Goal: Task Accomplishment & Management: Use online tool/utility

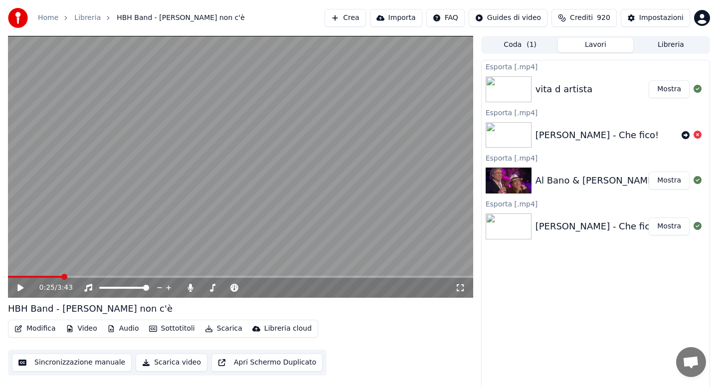
scroll to position [2, 0]
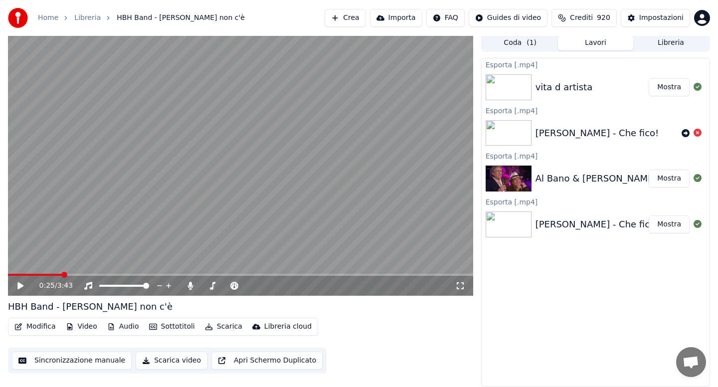
click at [657, 44] on button "Libreria" at bounding box center [670, 43] width 75 height 14
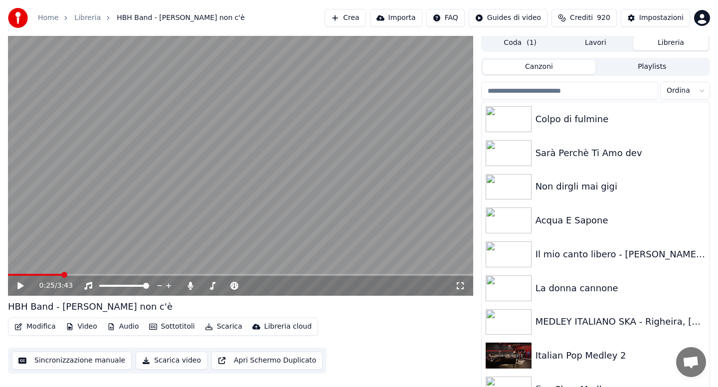
click at [565, 87] on input "search" at bounding box center [569, 91] width 177 height 18
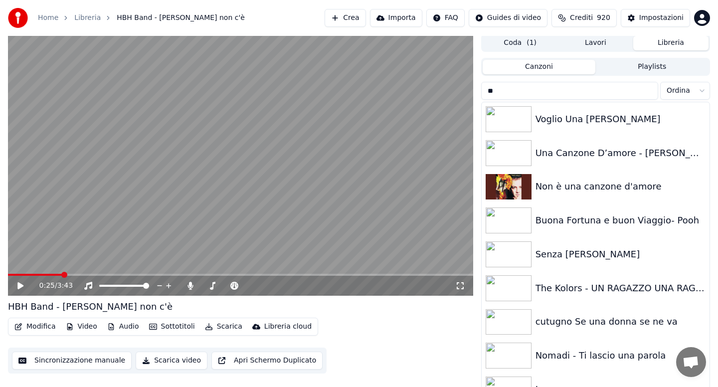
type input "*"
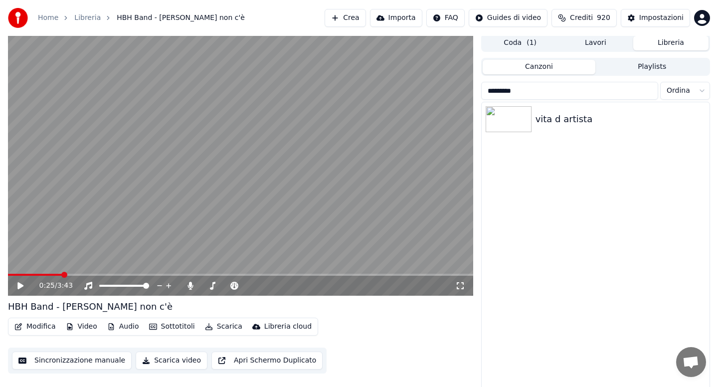
type input "*********"
click at [599, 132] on div "vita d artista" at bounding box center [596, 119] width 228 height 34
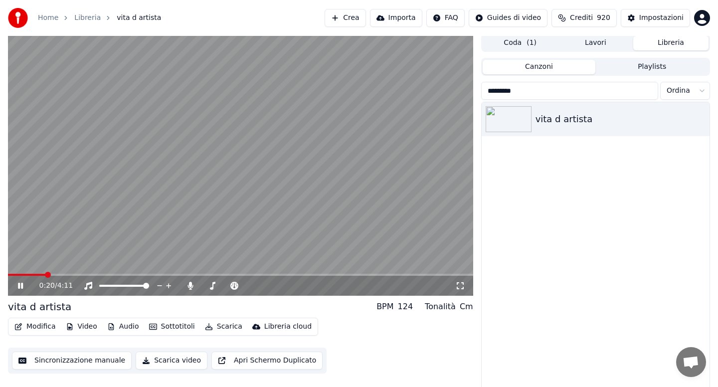
click at [190, 289] on icon at bounding box center [189, 286] width 5 height 8
click at [129, 329] on button "Audio" at bounding box center [123, 327] width 40 height 14
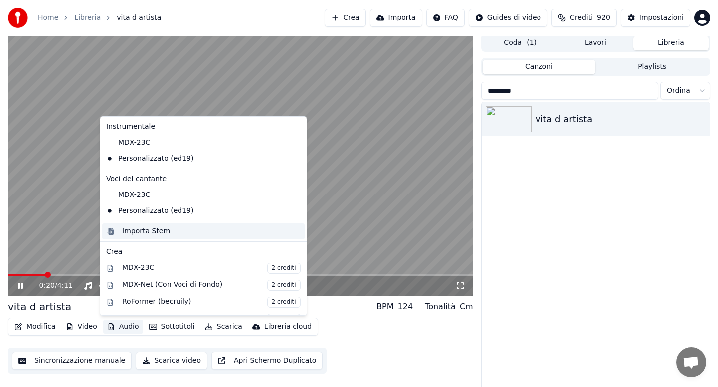
click at [148, 231] on div "Importa Stem" at bounding box center [146, 231] width 48 height 10
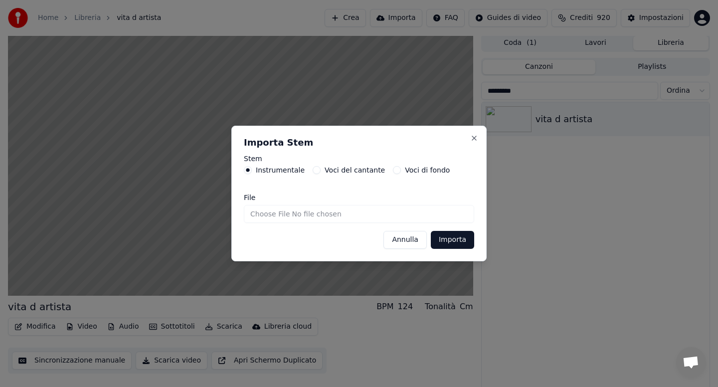
click at [266, 213] on input "File" at bounding box center [359, 214] width 230 height 18
type input "**********"
click at [447, 245] on button "Importa" at bounding box center [452, 240] width 43 height 18
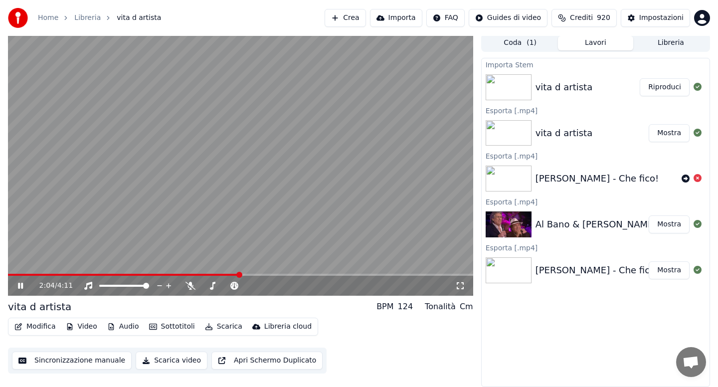
click at [127, 326] on button "Audio" at bounding box center [123, 327] width 40 height 14
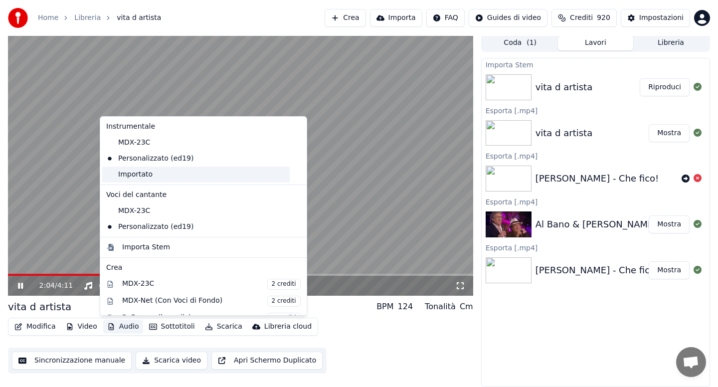
click at [138, 177] on div "Importato" at bounding box center [195, 175] width 187 height 16
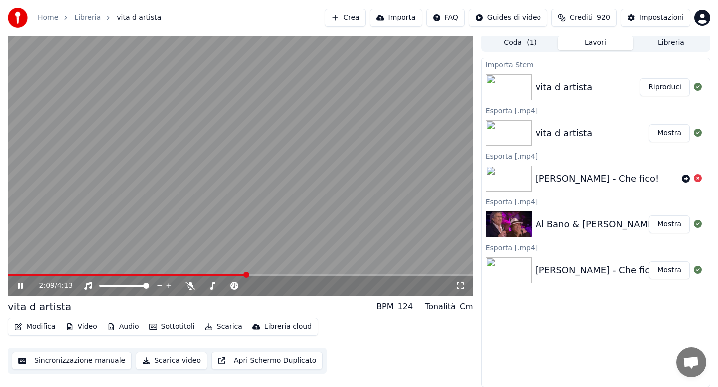
click at [121, 329] on button "Audio" at bounding box center [123, 327] width 40 height 14
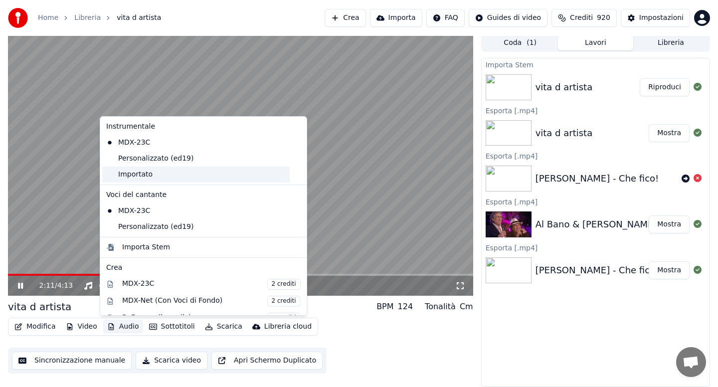
click at [133, 176] on div "Importato" at bounding box center [195, 175] width 187 height 16
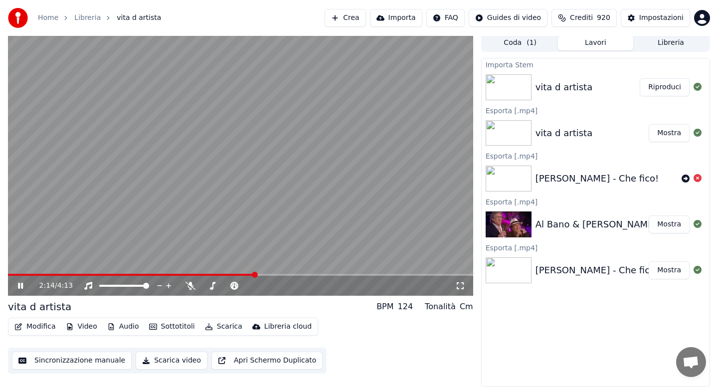
click at [39, 327] on button "Modifica" at bounding box center [34, 327] width 49 height 14
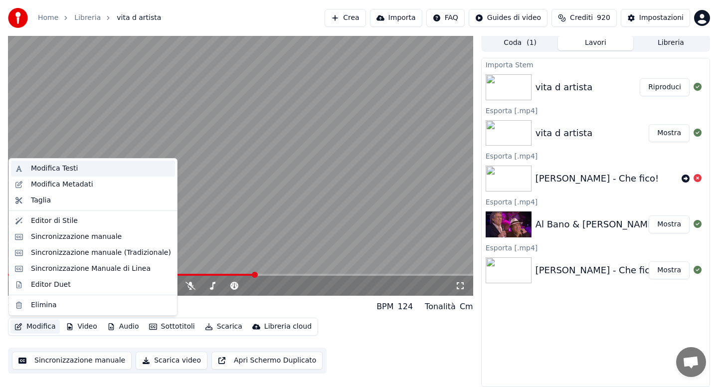
click at [65, 173] on div "Modifica Testi" at bounding box center [54, 169] width 47 height 10
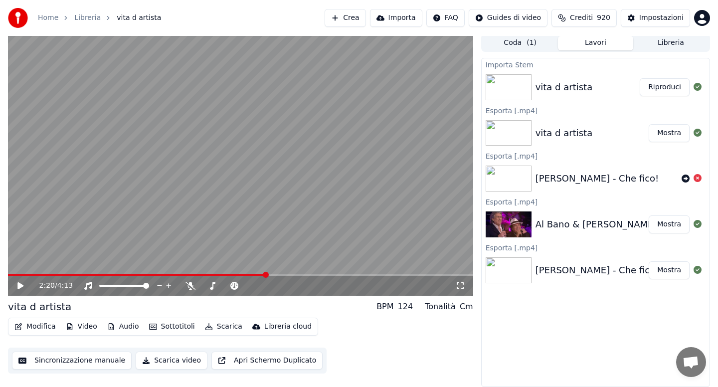
click at [46, 327] on button "Modifica" at bounding box center [34, 327] width 49 height 14
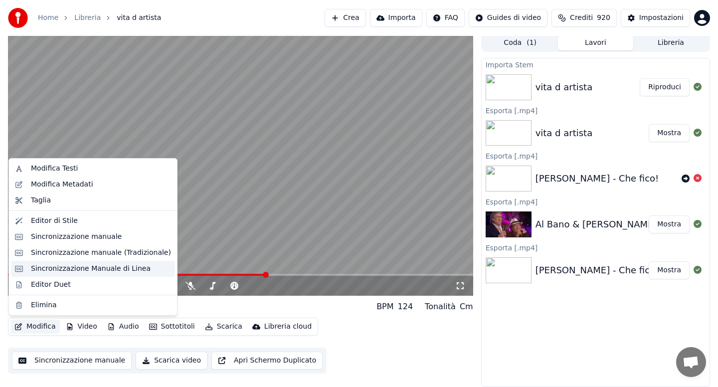
click at [60, 271] on div "Sincronizzazione Manuale di Linea" at bounding box center [91, 269] width 120 height 10
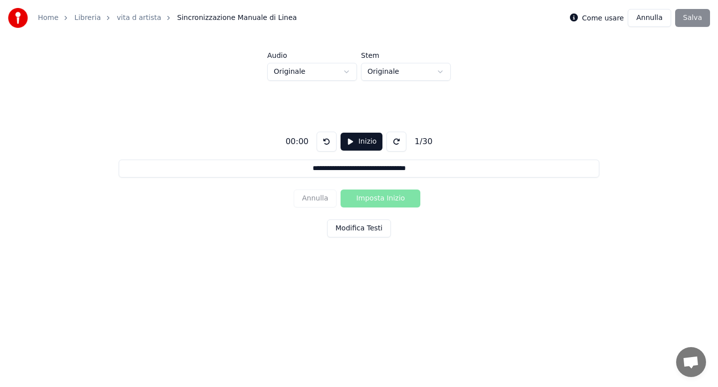
click at [353, 229] on button "Modifica Testi" at bounding box center [359, 228] width 64 height 18
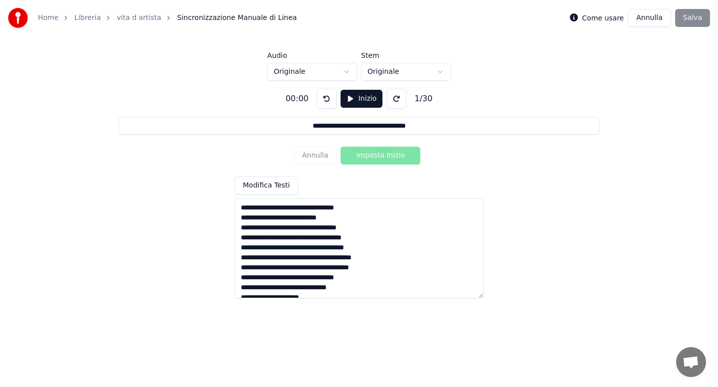
click at [343, 216] on textarea at bounding box center [358, 248] width 249 height 100
click at [281, 219] on textarea at bounding box center [358, 248] width 249 height 100
click at [294, 209] on textarea at bounding box center [358, 248] width 249 height 100
click at [297, 238] on textarea at bounding box center [358, 248] width 249 height 100
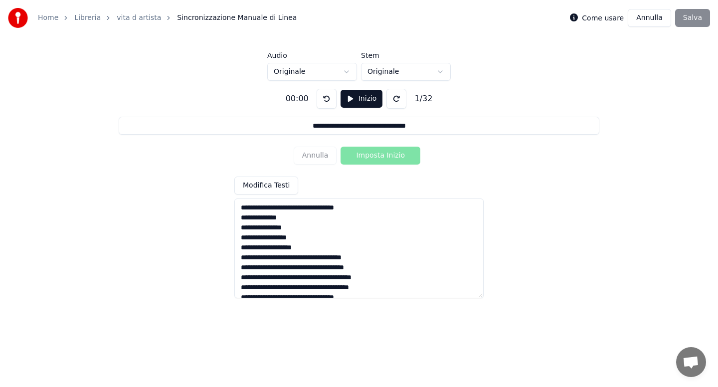
click at [301, 259] on textarea at bounding box center [358, 248] width 249 height 100
click at [294, 278] on textarea at bounding box center [358, 248] width 249 height 100
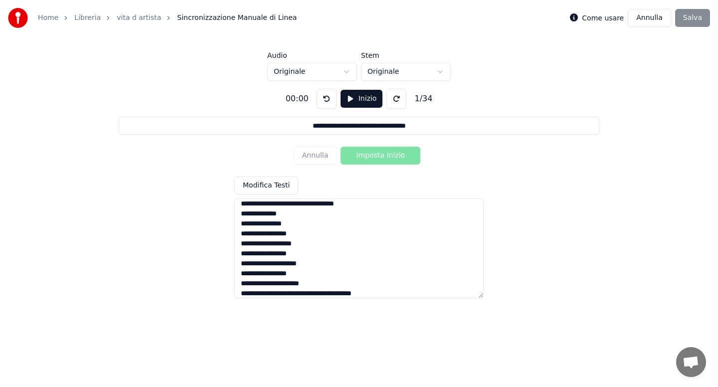
scroll to position [59, 0]
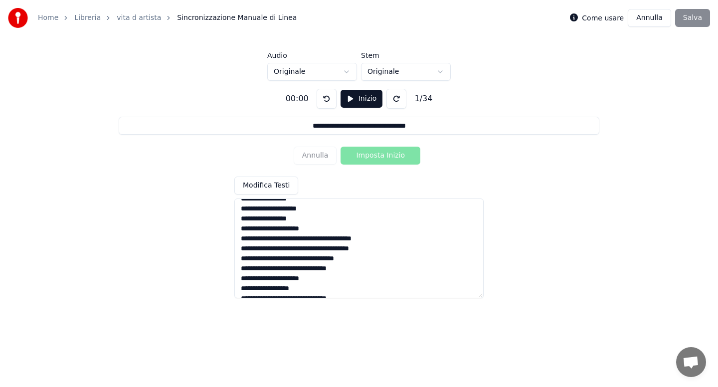
click at [306, 240] on textarea at bounding box center [358, 248] width 249 height 100
click at [305, 261] on textarea at bounding box center [358, 248] width 249 height 100
click at [303, 278] on textarea at bounding box center [358, 248] width 249 height 100
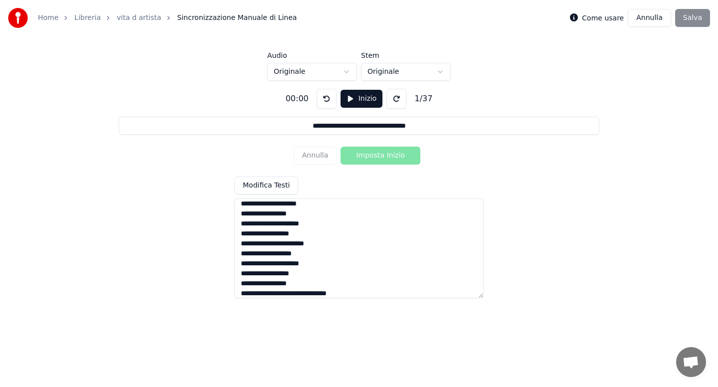
scroll to position [119, 0]
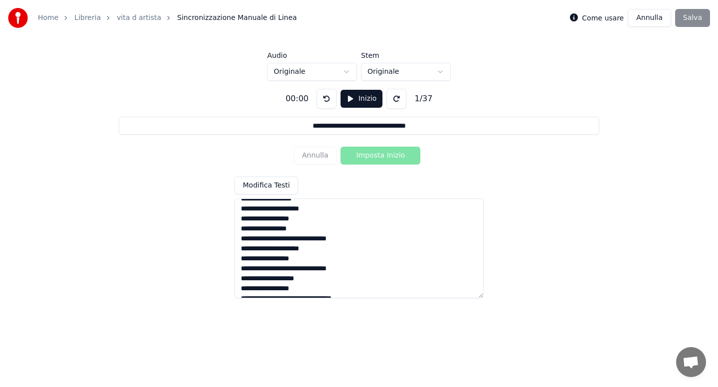
click at [283, 238] on textarea at bounding box center [358, 248] width 249 height 100
click at [317, 277] on textarea at bounding box center [358, 248] width 249 height 100
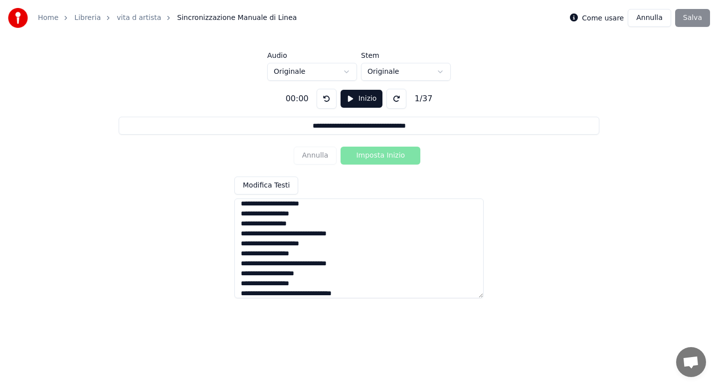
scroll to position [179, 0]
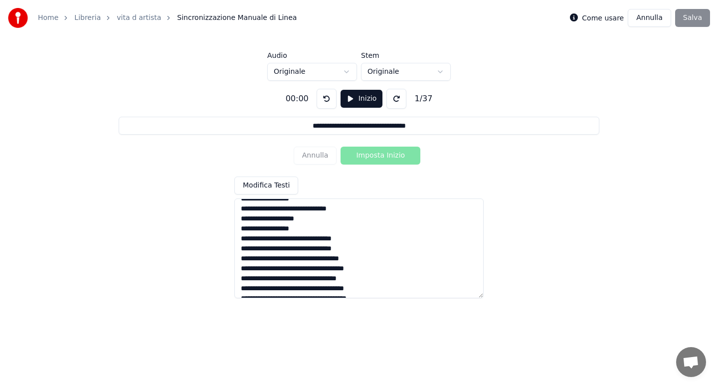
click at [302, 238] on textarea at bounding box center [358, 248] width 249 height 100
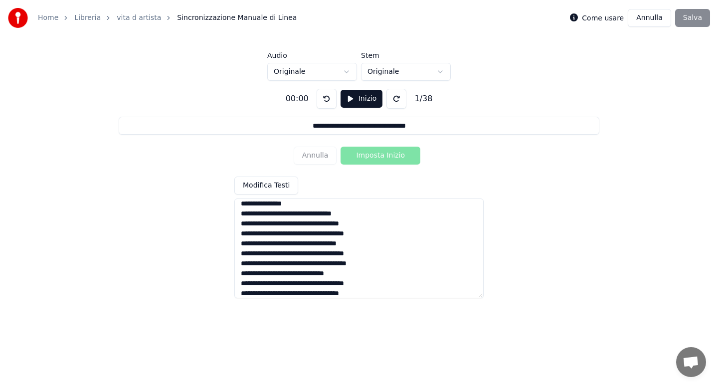
click at [304, 215] on textarea at bounding box center [358, 248] width 249 height 100
click at [309, 214] on textarea at bounding box center [358, 248] width 249 height 100
click at [304, 214] on textarea at bounding box center [358, 248] width 249 height 100
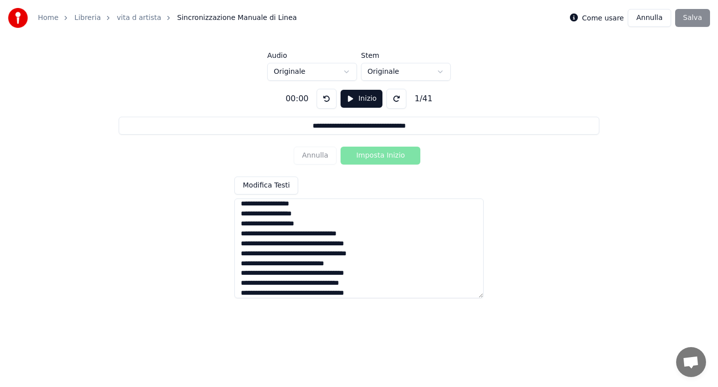
scroll to position [283, 0]
click at [285, 216] on textarea at bounding box center [358, 248] width 249 height 100
click at [304, 253] on textarea at bounding box center [358, 248] width 249 height 100
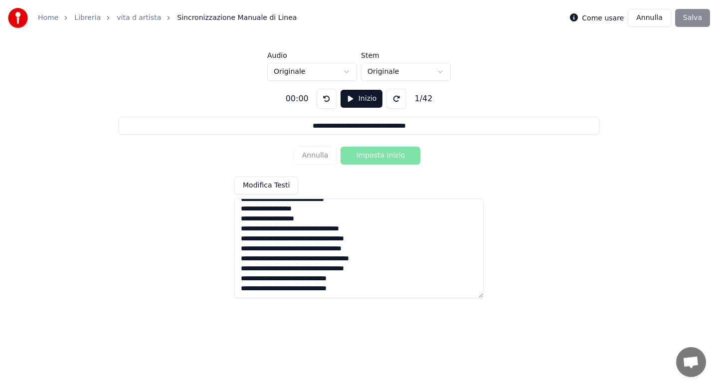
click at [300, 228] on textarea at bounding box center [358, 248] width 249 height 100
click at [309, 239] on textarea at bounding box center [358, 248] width 249 height 100
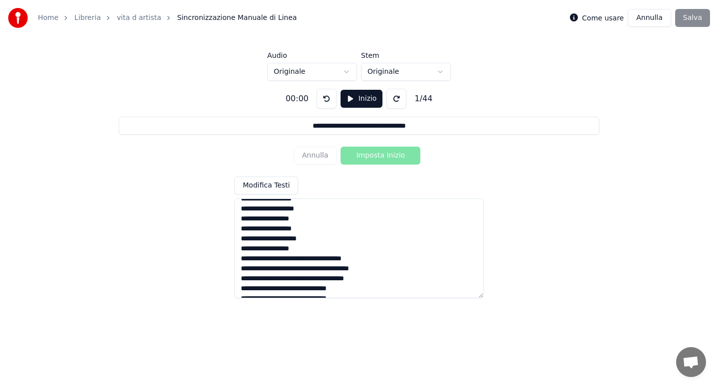
scroll to position [348, 0]
click at [298, 250] on textarea at bounding box center [358, 248] width 249 height 100
click at [303, 260] on textarea at bounding box center [358, 248] width 249 height 100
click at [312, 279] on textarea at bounding box center [358, 248] width 249 height 100
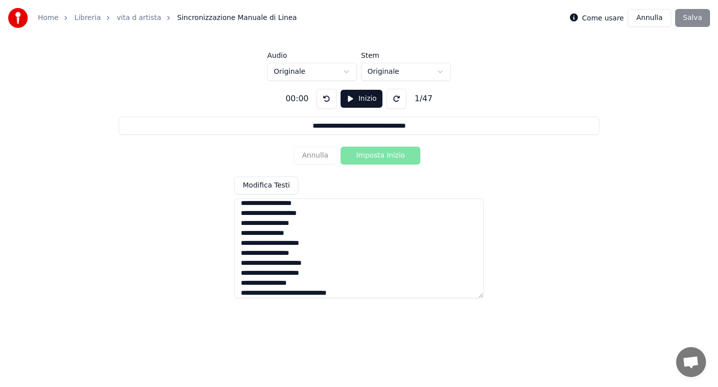
scroll to position [377, 0]
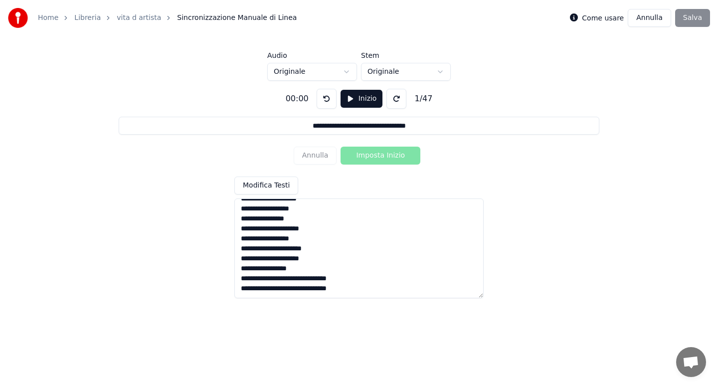
click at [305, 279] on textarea at bounding box center [358, 248] width 249 height 100
click at [302, 288] on textarea at bounding box center [358, 248] width 249 height 100
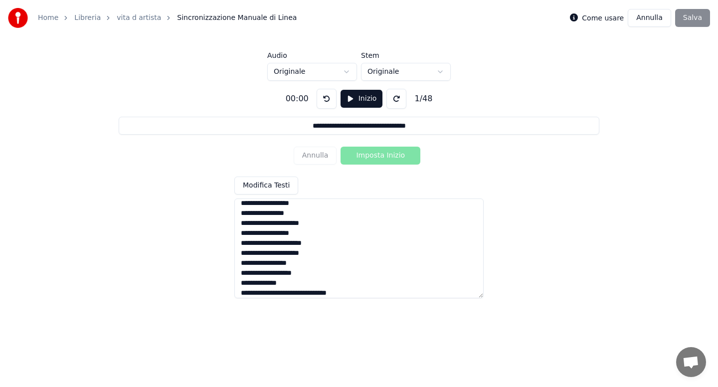
click at [276, 292] on textarea at bounding box center [358, 248] width 249 height 100
type textarea "**********"
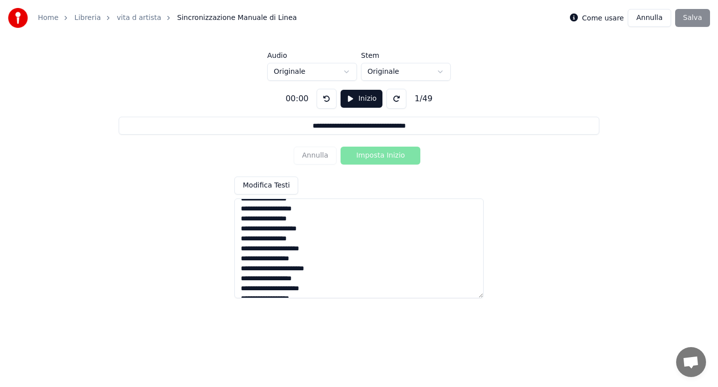
scroll to position [0, 0]
click at [295, 209] on textarea at bounding box center [358, 248] width 249 height 100
type input "**********"
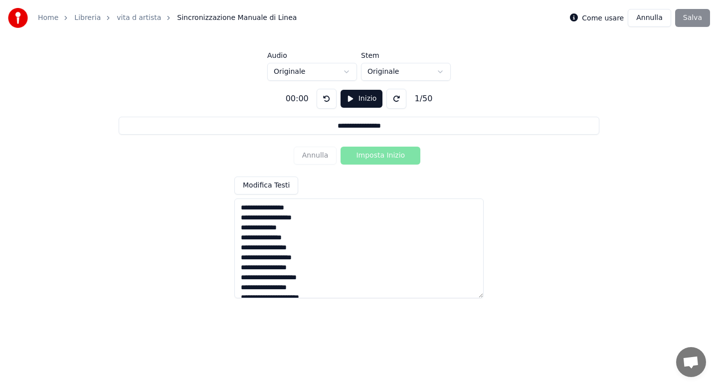
type textarea "**********"
click at [351, 99] on button "Inizio" at bounding box center [362, 99] width 42 height 18
click at [349, 100] on button "Pausa" at bounding box center [362, 99] width 44 height 18
click at [349, 72] on html "**********" at bounding box center [359, 150] width 718 height 300
click at [354, 100] on button "Inizio" at bounding box center [362, 99] width 42 height 18
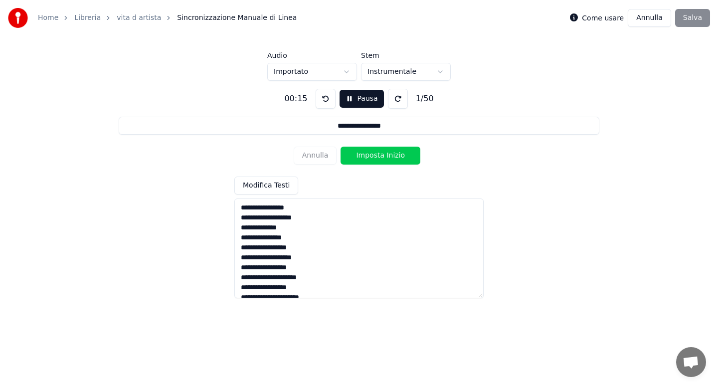
click at [371, 156] on button "Imposta Inizio" at bounding box center [381, 156] width 80 height 18
click at [371, 156] on button "Imposta Fine" at bounding box center [381, 156] width 80 height 18
click at [371, 156] on button "Imposta Inizio" at bounding box center [381, 156] width 80 height 18
click at [371, 156] on button "Imposta Fine" at bounding box center [381, 156] width 80 height 18
click at [371, 156] on button "Imposta Inizio" at bounding box center [381, 156] width 80 height 18
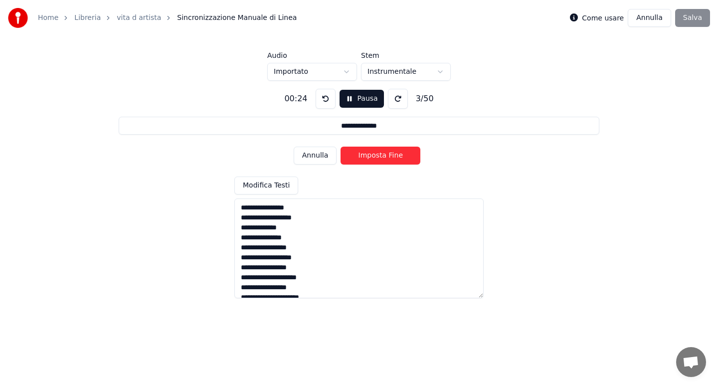
click at [371, 156] on button "Imposta Fine" at bounding box center [381, 156] width 80 height 18
click at [371, 156] on button "Imposta Inizio" at bounding box center [381, 156] width 80 height 18
click at [371, 156] on button "Imposta Fine" at bounding box center [381, 156] width 80 height 18
click at [371, 156] on button "Imposta Inizio" at bounding box center [381, 156] width 80 height 18
click at [371, 156] on button "Imposta Fine" at bounding box center [381, 156] width 80 height 18
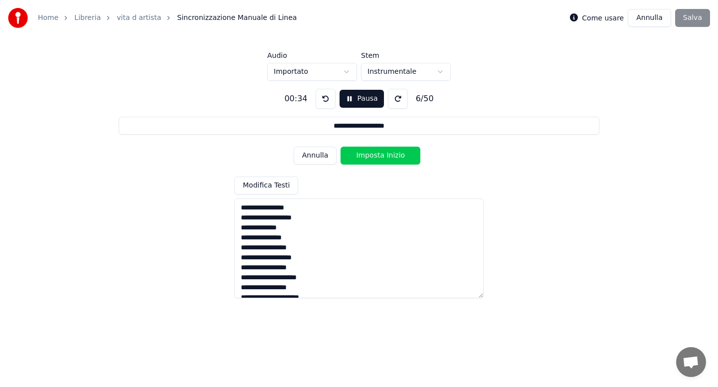
click at [371, 156] on button "Imposta Inizio" at bounding box center [381, 156] width 80 height 18
click at [371, 156] on button "Imposta Fine" at bounding box center [381, 156] width 80 height 18
click at [371, 156] on button "Imposta Inizio" at bounding box center [381, 156] width 80 height 18
click at [371, 156] on button "Imposta Fine" at bounding box center [381, 156] width 80 height 18
click at [371, 156] on button "Imposta Inizio" at bounding box center [381, 156] width 80 height 18
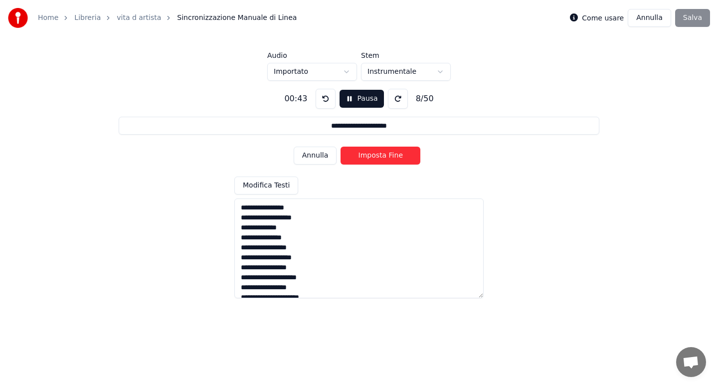
click at [371, 156] on button "Imposta Fine" at bounding box center [381, 156] width 80 height 18
click at [371, 156] on button "Imposta Inizio" at bounding box center [381, 156] width 80 height 18
click at [371, 156] on button "Imposta Fine" at bounding box center [381, 156] width 80 height 18
click at [371, 156] on button "Imposta Inizio" at bounding box center [381, 156] width 80 height 18
click at [371, 156] on button "Imposta Fine" at bounding box center [381, 156] width 80 height 18
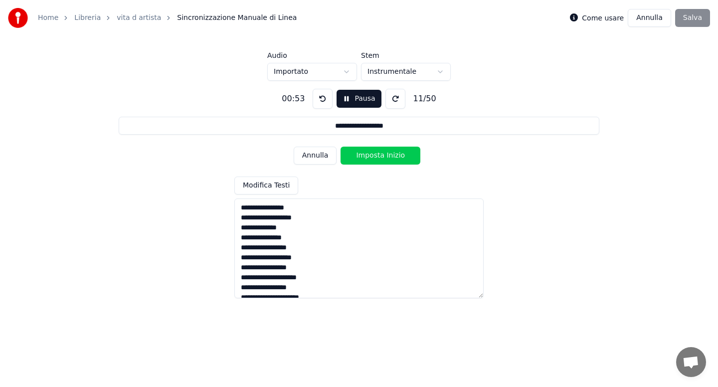
click at [371, 156] on button "Imposta Inizio" at bounding box center [381, 156] width 80 height 18
click at [371, 156] on button "Imposta Fine" at bounding box center [381, 156] width 80 height 18
click at [371, 156] on button "Imposta Inizio" at bounding box center [381, 156] width 80 height 18
click at [371, 156] on button "Imposta Fine" at bounding box center [381, 156] width 80 height 18
click at [371, 156] on button "Imposta Inizio" at bounding box center [381, 156] width 80 height 18
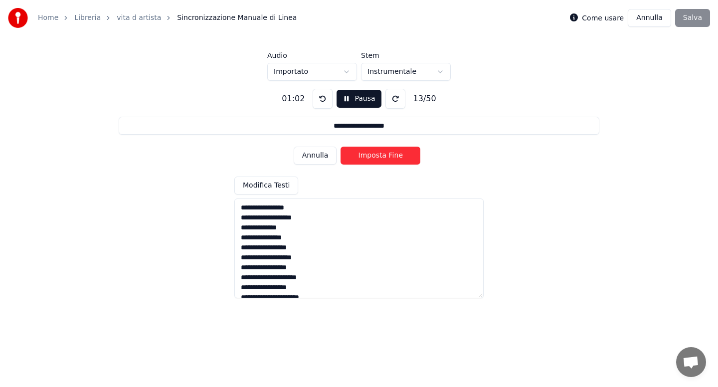
click at [371, 156] on button "Imposta Fine" at bounding box center [381, 156] width 80 height 18
click at [371, 156] on button "Imposta Inizio" at bounding box center [381, 156] width 80 height 18
click at [371, 156] on button "Imposta Fine" at bounding box center [381, 156] width 80 height 18
click at [371, 156] on button "Imposta Inizio" at bounding box center [381, 156] width 80 height 18
click at [371, 156] on button "Imposta Fine" at bounding box center [381, 156] width 80 height 18
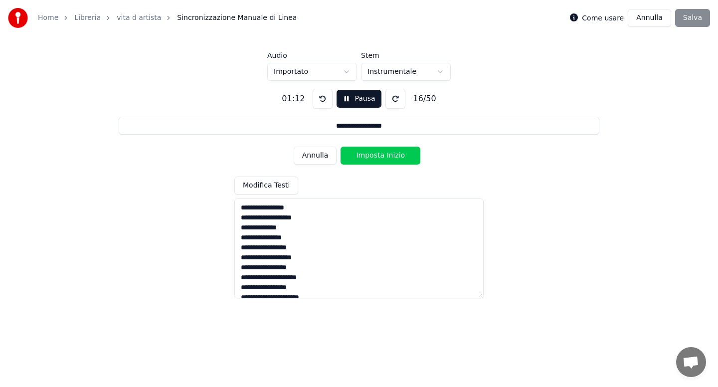
click at [371, 156] on button "Imposta Inizio" at bounding box center [381, 156] width 80 height 18
click at [371, 156] on button "Imposta Fine" at bounding box center [381, 156] width 80 height 18
click at [371, 156] on button "Imposta Inizio" at bounding box center [381, 156] width 80 height 18
click at [371, 156] on button "Imposta Fine" at bounding box center [381, 156] width 80 height 18
click at [371, 156] on button "Imposta Inizio" at bounding box center [381, 156] width 80 height 18
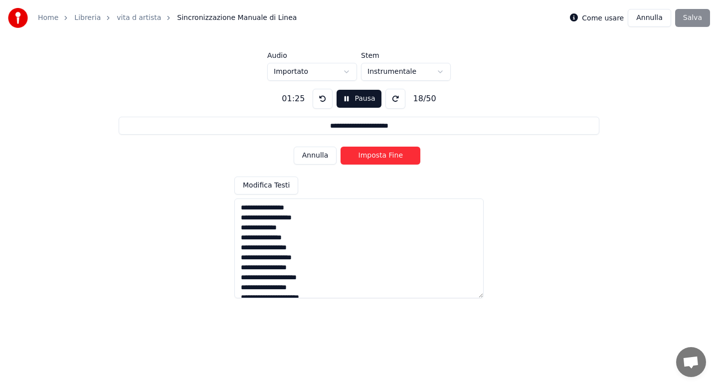
click at [371, 156] on button "Imposta Fine" at bounding box center [381, 156] width 80 height 18
click at [371, 156] on button "Imposta Inizio" at bounding box center [381, 156] width 80 height 18
click at [371, 156] on button "Imposta Fine" at bounding box center [381, 156] width 80 height 18
click at [371, 156] on button "Imposta Inizio" at bounding box center [381, 156] width 80 height 18
click at [371, 156] on button "Imposta Fine" at bounding box center [381, 156] width 80 height 18
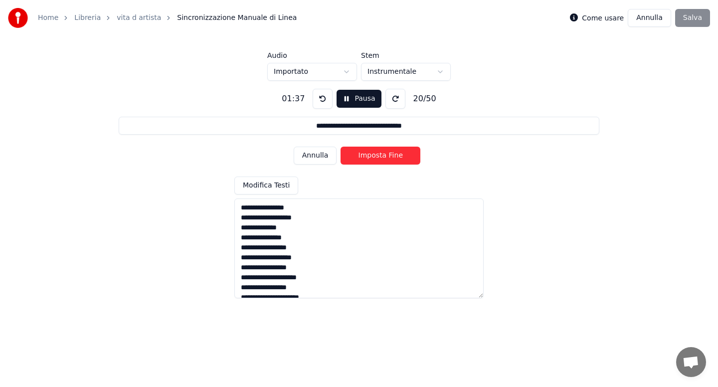
type input "**********"
click at [371, 156] on button "Imposta Inizio" at bounding box center [381, 156] width 80 height 18
click at [350, 99] on button "Pausa" at bounding box center [359, 99] width 44 height 18
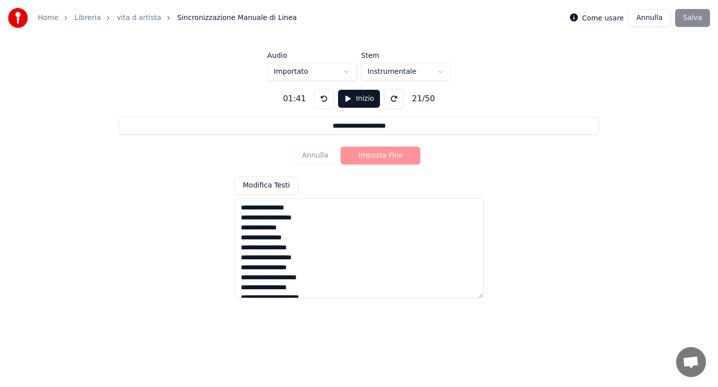
click at [331, 253] on textarea at bounding box center [358, 248] width 249 height 100
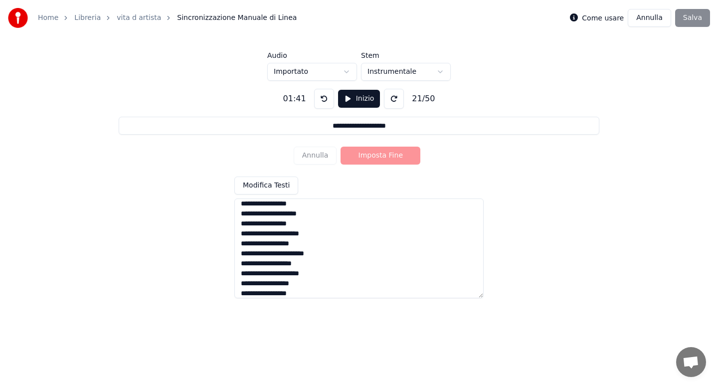
scroll to position [119, 0]
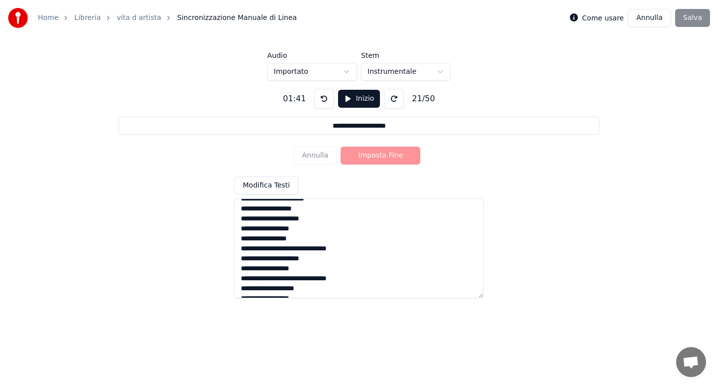
click at [337, 278] on textarea at bounding box center [358, 248] width 249 height 100
click at [352, 269] on textarea at bounding box center [358, 248] width 249 height 100
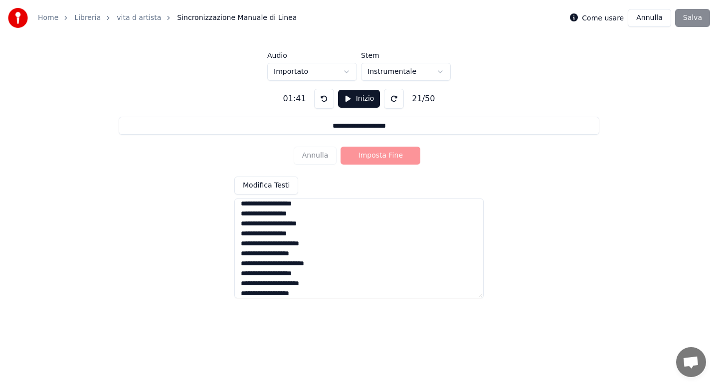
scroll to position [0, 0]
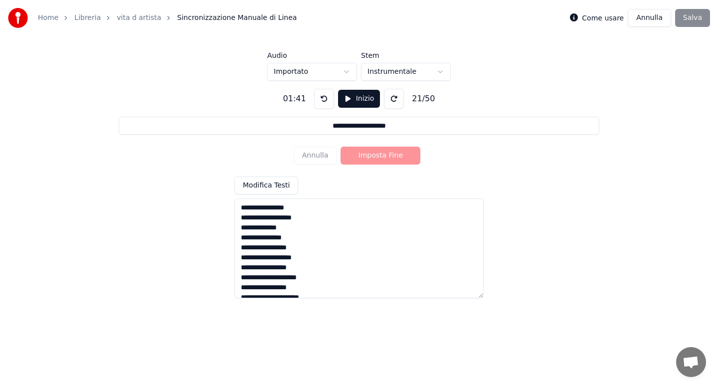
type textarea "**********"
click at [323, 156] on div "Annulla Imposta Fine" at bounding box center [359, 156] width 131 height 26
click at [354, 102] on button "Inizio" at bounding box center [359, 99] width 42 height 18
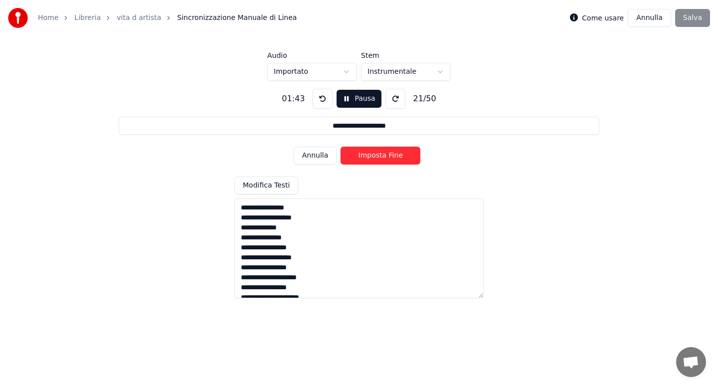
click at [323, 158] on button "Annulla" at bounding box center [315, 156] width 43 height 18
click at [321, 158] on button "Annulla" at bounding box center [315, 156] width 43 height 18
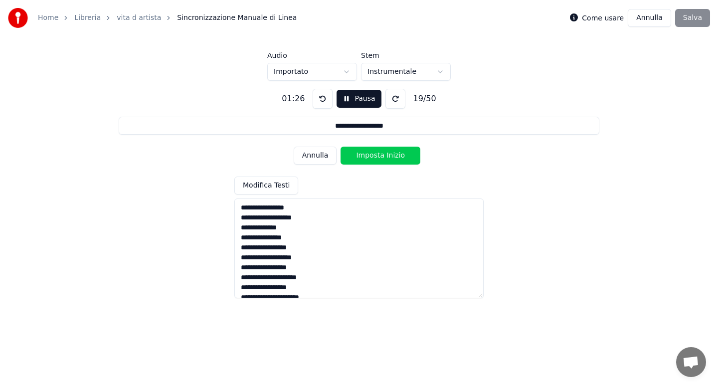
click at [321, 158] on button "Annulla" at bounding box center [315, 156] width 43 height 18
click at [371, 156] on button "Imposta Fine" at bounding box center [381, 156] width 80 height 18
click at [371, 156] on button "Imposta Inizio" at bounding box center [381, 156] width 80 height 18
click at [371, 156] on button "Imposta Fine" at bounding box center [381, 156] width 80 height 18
click at [371, 156] on button "Imposta Inizio" at bounding box center [381, 156] width 80 height 18
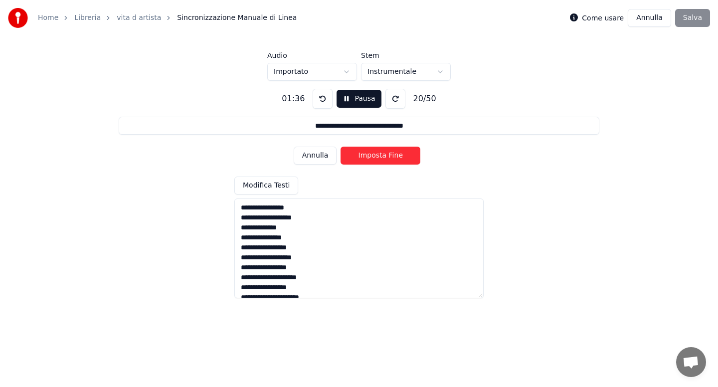
click at [371, 156] on button "Imposta Fine" at bounding box center [381, 156] width 80 height 18
click at [371, 156] on button "Imposta Inizio" at bounding box center [381, 156] width 80 height 18
click at [371, 156] on button "Imposta Fine" at bounding box center [381, 156] width 80 height 18
click at [371, 156] on button "Imposta Inizio" at bounding box center [381, 156] width 80 height 18
click at [371, 156] on button "Imposta Fine" at bounding box center [381, 156] width 80 height 18
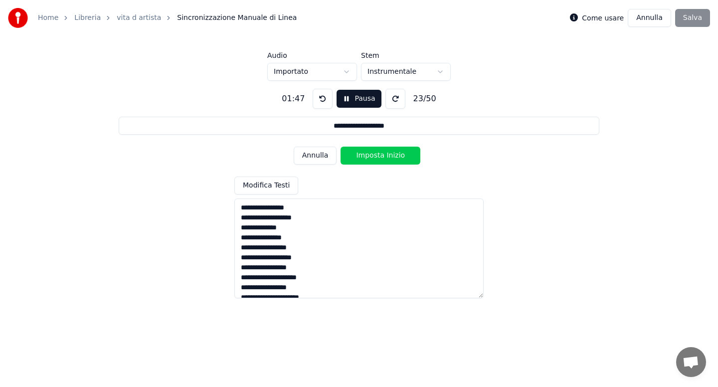
click at [371, 156] on button "Imposta Inizio" at bounding box center [381, 156] width 80 height 18
click at [371, 156] on button "Imposta Fine" at bounding box center [381, 156] width 80 height 18
click at [371, 156] on button "Imposta Inizio" at bounding box center [381, 156] width 80 height 18
click at [371, 156] on button "Imposta Fine" at bounding box center [381, 156] width 80 height 18
click at [371, 156] on button "Imposta Inizio" at bounding box center [381, 156] width 80 height 18
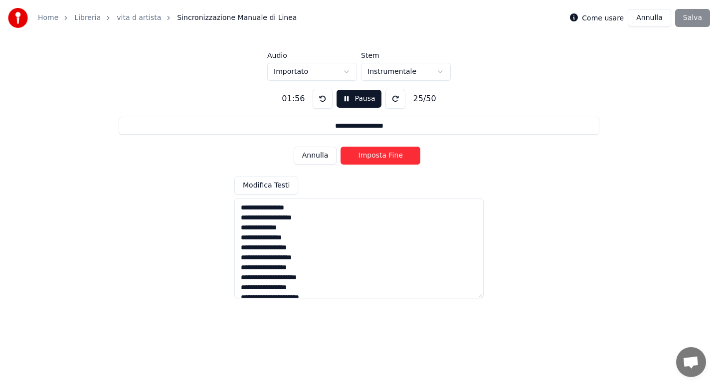
click at [371, 156] on button "Imposta Fine" at bounding box center [381, 156] width 80 height 18
click at [371, 156] on button "Imposta Inizio" at bounding box center [381, 156] width 80 height 18
click at [371, 156] on button "Imposta Fine" at bounding box center [381, 156] width 80 height 18
click at [371, 156] on button "Imposta Inizio" at bounding box center [381, 156] width 80 height 18
click at [371, 156] on button "Imposta Fine" at bounding box center [381, 156] width 80 height 18
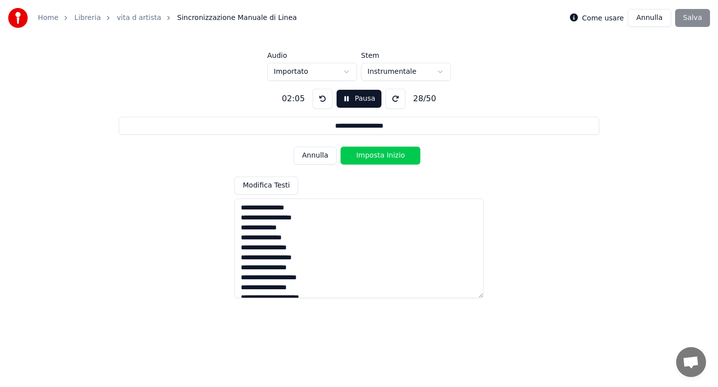
click at [371, 156] on button "Imposta Inizio" at bounding box center [381, 156] width 80 height 18
click at [371, 156] on button "Imposta Fine" at bounding box center [381, 156] width 80 height 18
click at [371, 156] on button "Imposta Inizio" at bounding box center [381, 156] width 80 height 18
click at [371, 156] on button "Imposta Fine" at bounding box center [381, 156] width 80 height 18
click at [371, 156] on button "Imposta Inizio" at bounding box center [381, 156] width 80 height 18
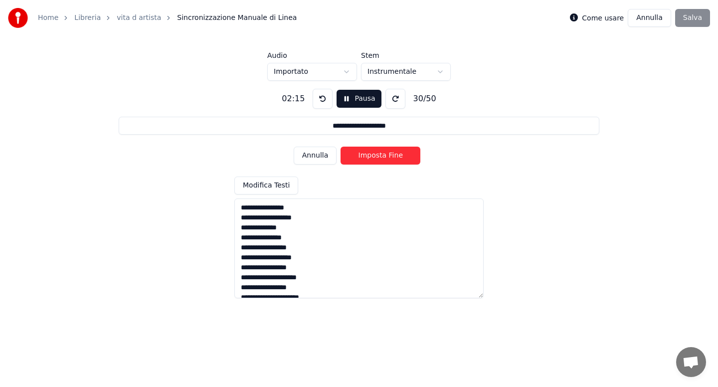
click at [371, 156] on button "Imposta Fine" at bounding box center [381, 156] width 80 height 18
click at [371, 156] on button "Imposta Inizio" at bounding box center [381, 156] width 80 height 18
click at [371, 156] on button "Imposta Fine" at bounding box center [381, 156] width 80 height 18
click at [371, 156] on button "Imposta Inizio" at bounding box center [381, 156] width 80 height 18
click at [371, 156] on button "Imposta Fine" at bounding box center [381, 156] width 80 height 18
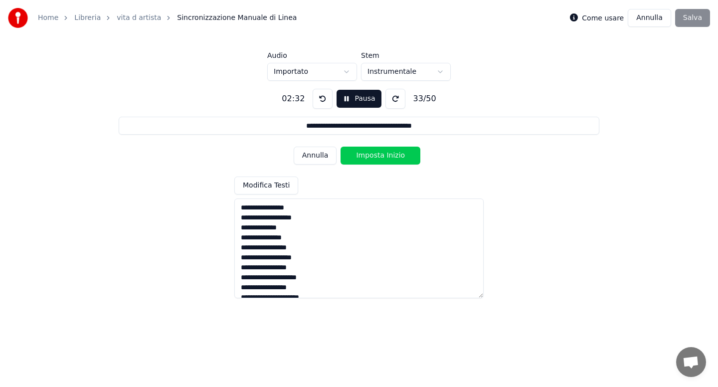
click at [371, 156] on button "Imposta Inizio" at bounding box center [381, 156] width 80 height 18
click at [354, 101] on button "Pausa" at bounding box center [359, 99] width 44 height 18
click at [332, 253] on textarea at bounding box center [358, 248] width 249 height 100
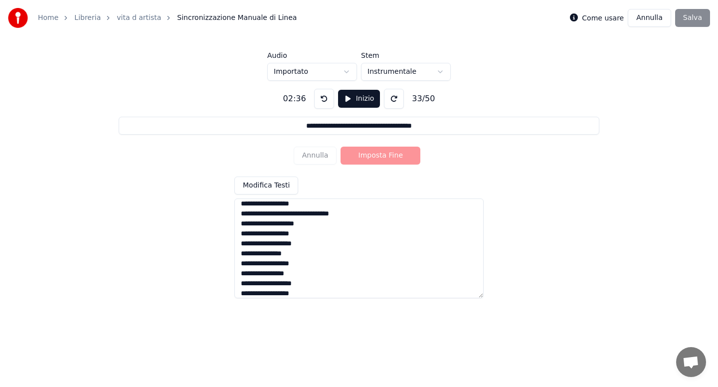
scroll to position [238, 0]
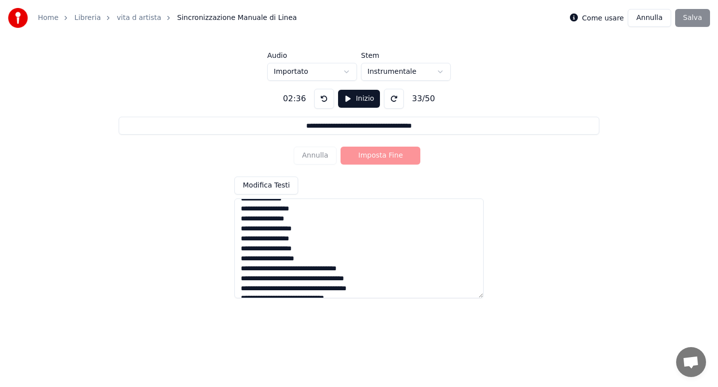
click at [259, 291] on textarea at bounding box center [358, 248] width 249 height 100
type input "**********"
type textarea "**********"
type input "**********"
type textarea "**********"
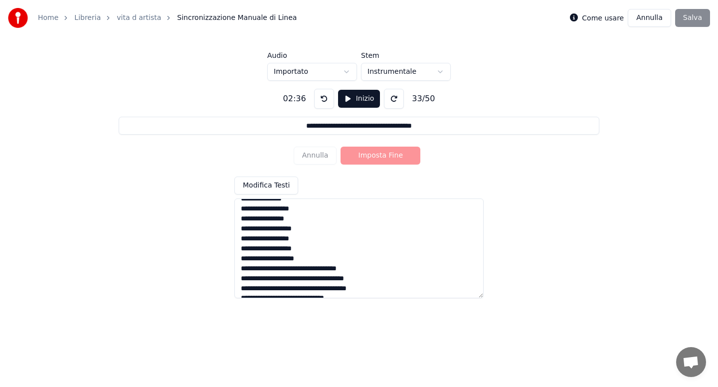
type input "**********"
type textarea "**********"
type input "**********"
click at [241, 268] on textarea at bounding box center [358, 248] width 249 height 100
click at [320, 239] on textarea at bounding box center [358, 248] width 249 height 100
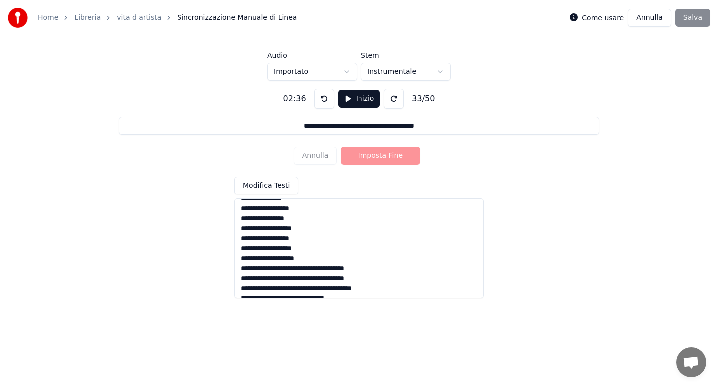
type textarea "**********"
click at [350, 98] on button "Inizio" at bounding box center [359, 99] width 42 height 18
click at [315, 155] on button "Annulla" at bounding box center [315, 156] width 43 height 18
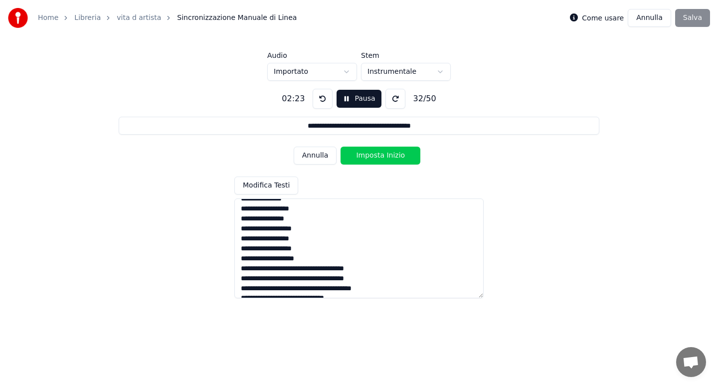
click at [315, 155] on button "Annulla" at bounding box center [315, 156] width 43 height 18
click at [323, 155] on button "Annulla" at bounding box center [315, 156] width 43 height 18
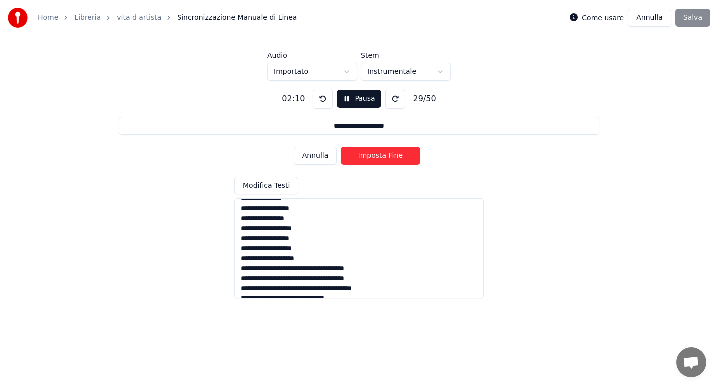
click at [323, 155] on button "Annulla" at bounding box center [315, 156] width 43 height 18
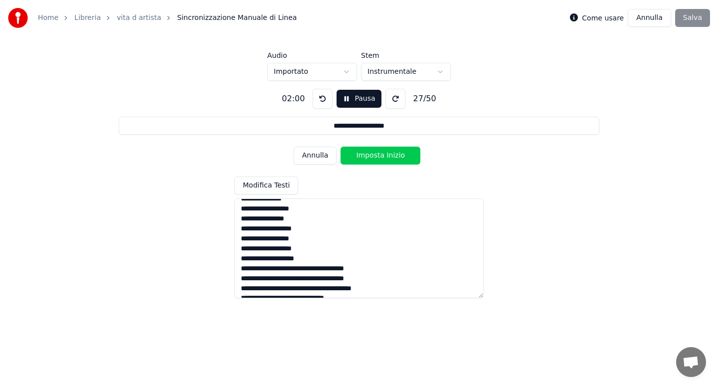
click at [323, 155] on button "Annulla" at bounding box center [315, 156] width 43 height 18
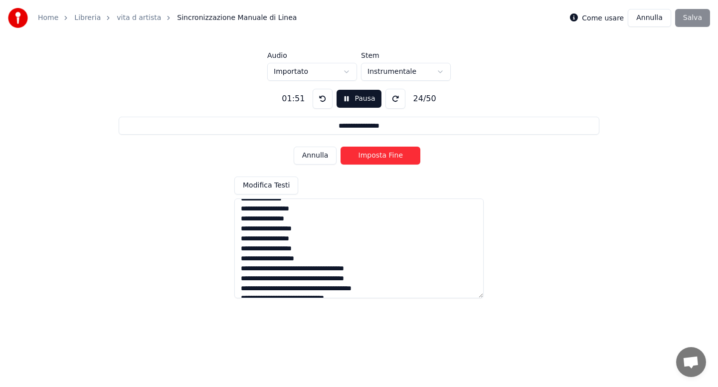
click at [323, 155] on button "Annulla" at bounding box center [315, 156] width 43 height 18
click at [331, 158] on button "Annulla" at bounding box center [315, 156] width 43 height 18
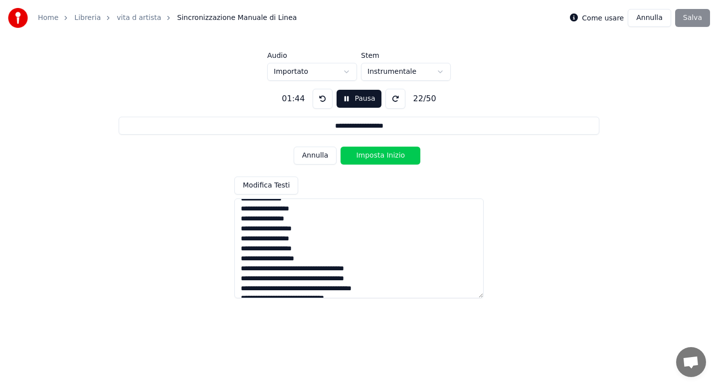
click at [321, 157] on button "Annulla" at bounding box center [315, 156] width 43 height 18
click at [315, 161] on button "Annulla" at bounding box center [315, 156] width 43 height 18
click at [371, 156] on button "Imposta Fine" at bounding box center [381, 156] width 80 height 18
click at [371, 156] on button "Imposta Inizio" at bounding box center [381, 156] width 80 height 18
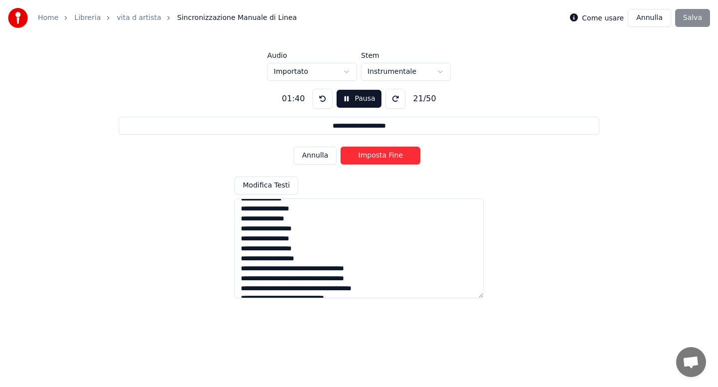
click at [371, 156] on button "Imposta Fine" at bounding box center [381, 156] width 80 height 18
click at [371, 156] on button "Imposta Inizio" at bounding box center [381, 156] width 80 height 18
click at [371, 156] on button "Imposta Fine" at bounding box center [381, 156] width 80 height 18
click at [371, 156] on button "Imposta Inizio" at bounding box center [381, 156] width 80 height 18
click at [371, 156] on button "Imposta Fine" at bounding box center [381, 156] width 80 height 18
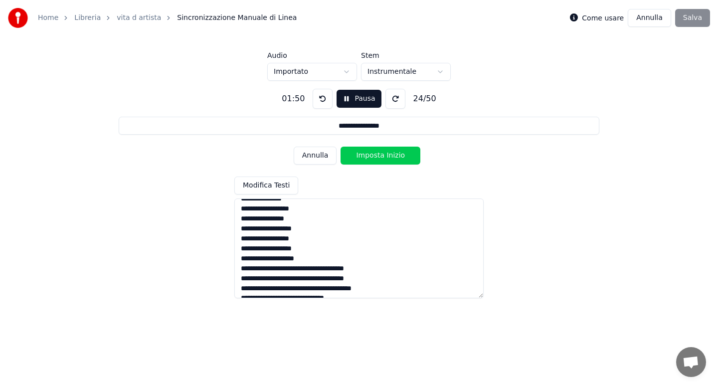
click at [371, 156] on button "Imposta Inizio" at bounding box center [381, 156] width 80 height 18
click at [371, 156] on button "Imposta Fine" at bounding box center [381, 156] width 80 height 18
click at [371, 156] on button "Imposta Inizio" at bounding box center [381, 156] width 80 height 18
click at [371, 156] on button "Imposta Fine" at bounding box center [381, 156] width 80 height 18
click at [371, 156] on button "Imposta Inizio" at bounding box center [381, 156] width 80 height 18
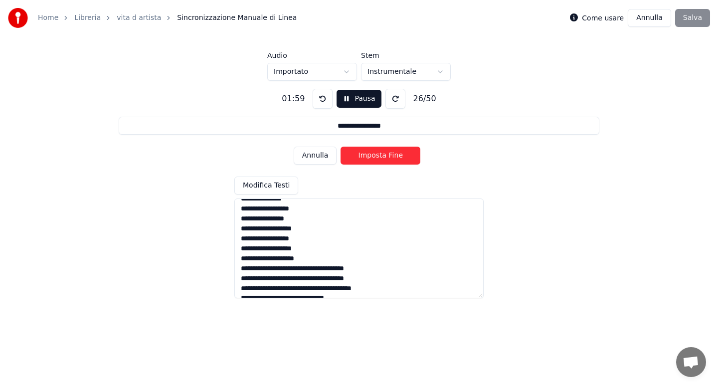
click at [371, 156] on button "Imposta Fine" at bounding box center [381, 156] width 80 height 18
click at [371, 156] on button "Imposta Inizio" at bounding box center [381, 156] width 80 height 18
click at [371, 156] on button "Imposta Fine" at bounding box center [381, 156] width 80 height 18
click at [371, 156] on button "Imposta Inizio" at bounding box center [381, 156] width 80 height 18
click at [371, 156] on button "Imposta Fine" at bounding box center [381, 156] width 80 height 18
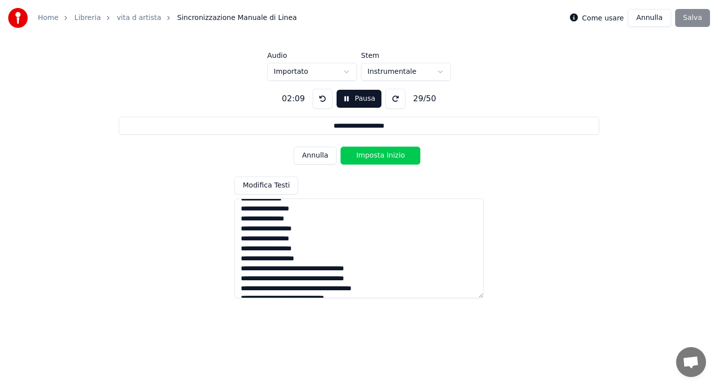
click at [371, 156] on button "Imposta Inizio" at bounding box center [381, 156] width 80 height 18
click at [371, 156] on button "Imposta Fine" at bounding box center [381, 156] width 80 height 18
click at [371, 156] on button "Imposta Inizio" at bounding box center [381, 156] width 80 height 18
click at [371, 156] on button "Imposta Fine" at bounding box center [381, 156] width 80 height 18
click at [371, 156] on button "Imposta Inizio" at bounding box center [381, 156] width 80 height 18
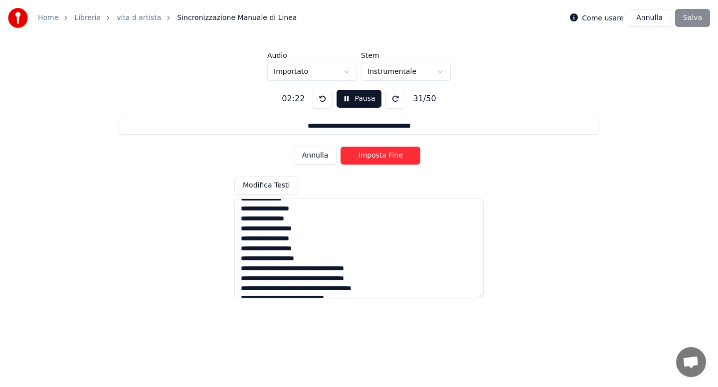
click at [371, 156] on button "Imposta Fine" at bounding box center [381, 156] width 80 height 18
click at [371, 156] on button "Imposta Inizio" at bounding box center [381, 156] width 80 height 18
click at [371, 156] on button "Imposta Fine" at bounding box center [381, 156] width 80 height 18
click at [371, 156] on button "Imposta Inizio" at bounding box center [381, 156] width 80 height 18
click at [371, 156] on button "Imposta Fine" at bounding box center [381, 156] width 80 height 18
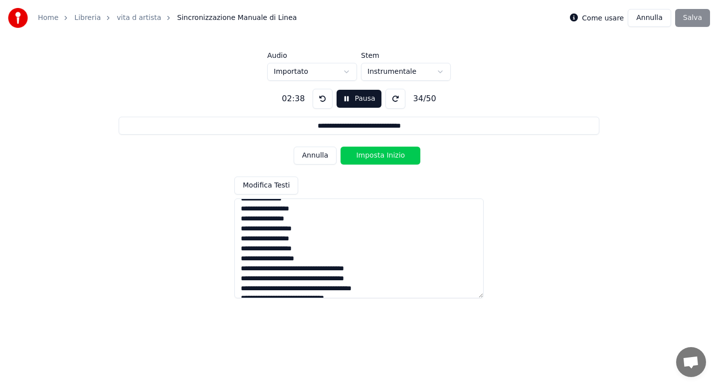
click at [371, 156] on button "Imposta Inizio" at bounding box center [381, 156] width 80 height 18
click at [371, 156] on button "Imposta Fine" at bounding box center [381, 156] width 80 height 18
click at [371, 156] on button "Imposta Inizio" at bounding box center [381, 156] width 80 height 18
click at [371, 156] on button "Imposta Fine" at bounding box center [381, 156] width 80 height 18
click at [371, 156] on button "Imposta Inizio" at bounding box center [381, 156] width 80 height 18
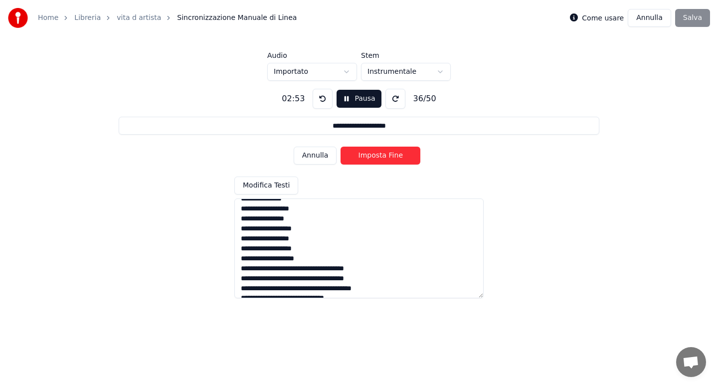
click at [371, 156] on button "Imposta Fine" at bounding box center [381, 156] width 80 height 18
click at [371, 156] on button "Imposta Inizio" at bounding box center [381, 156] width 80 height 18
click at [371, 156] on button "Imposta Fine" at bounding box center [381, 156] width 80 height 18
click at [371, 156] on button "Imposta Inizio" at bounding box center [381, 156] width 80 height 18
click at [371, 156] on button "Imposta Fine" at bounding box center [381, 156] width 80 height 18
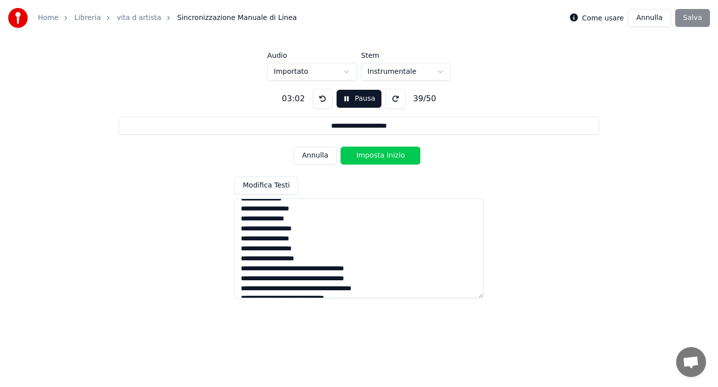
click at [371, 156] on button "Imposta Inizio" at bounding box center [381, 156] width 80 height 18
click at [371, 156] on button "Imposta Fine" at bounding box center [381, 156] width 80 height 18
click at [371, 156] on button "Imposta Inizio" at bounding box center [381, 156] width 80 height 18
click at [371, 156] on button "Imposta Fine" at bounding box center [381, 156] width 80 height 18
click at [371, 156] on button "Imposta Inizio" at bounding box center [381, 156] width 80 height 18
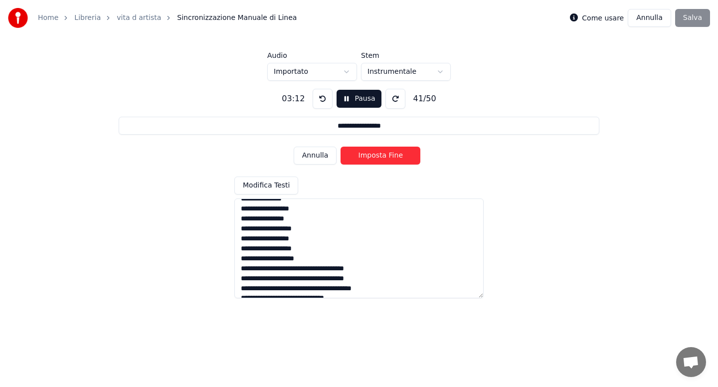
click at [371, 156] on button "Imposta Fine" at bounding box center [381, 156] width 80 height 18
click at [371, 156] on button "Imposta Inizio" at bounding box center [381, 156] width 80 height 18
click at [371, 156] on button "Imposta Fine" at bounding box center [381, 156] width 80 height 18
click at [371, 156] on button "Imposta Inizio" at bounding box center [381, 156] width 80 height 18
click at [371, 156] on button "Imposta Fine" at bounding box center [381, 156] width 80 height 18
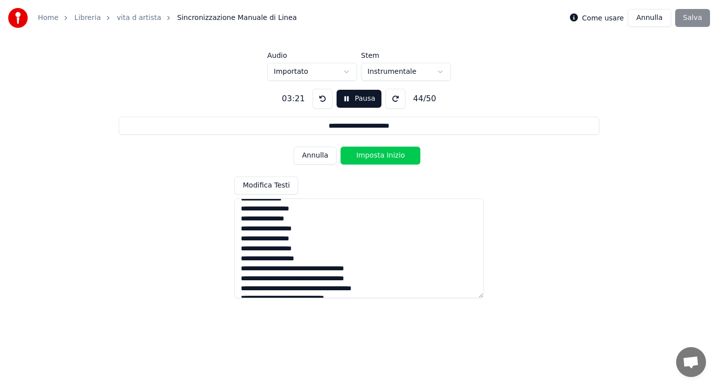
click at [371, 156] on button "Imposta Inizio" at bounding box center [381, 156] width 80 height 18
click at [371, 156] on button "Imposta Fine" at bounding box center [381, 156] width 80 height 18
click at [371, 156] on button "Imposta Inizio" at bounding box center [381, 156] width 80 height 18
click at [371, 156] on button "Imposta Fine" at bounding box center [381, 156] width 80 height 18
click at [371, 156] on button "Imposta Inizio" at bounding box center [381, 156] width 80 height 18
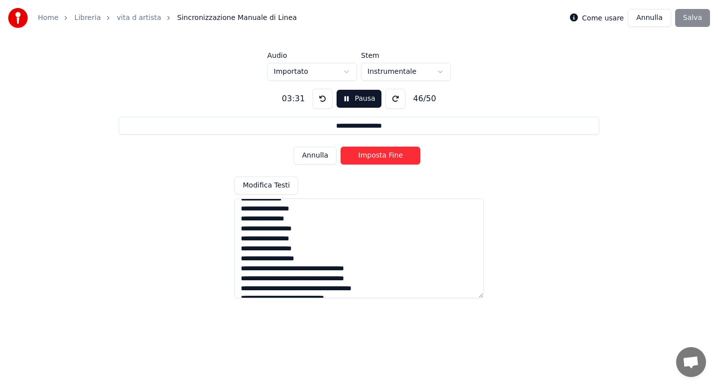
click at [371, 156] on button "Imposta Fine" at bounding box center [381, 156] width 80 height 18
click at [371, 156] on button "Imposta Inizio" at bounding box center [381, 156] width 80 height 18
click at [371, 156] on button "Imposta Fine" at bounding box center [381, 156] width 80 height 18
click at [371, 156] on button "Imposta Inizio" at bounding box center [381, 156] width 80 height 18
click at [371, 156] on button "Imposta Fine" at bounding box center [381, 156] width 80 height 18
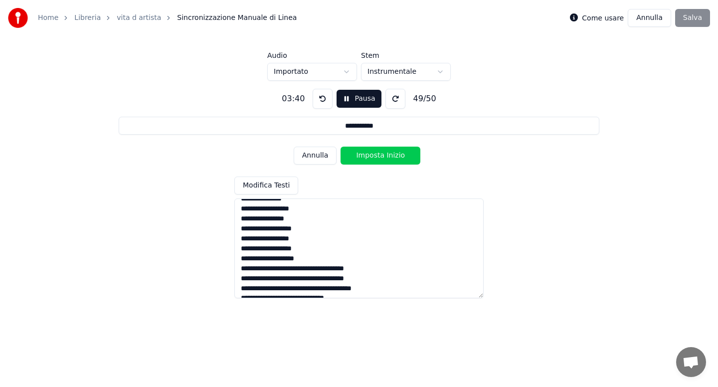
click at [371, 156] on button "Imposta Inizio" at bounding box center [381, 156] width 80 height 18
click at [371, 156] on button "Imposta Fine" at bounding box center [381, 156] width 80 height 18
type input "**********"
click at [371, 156] on button "Imposta Inizio" at bounding box center [381, 156] width 80 height 18
click at [371, 156] on button "Imposta Fine" at bounding box center [381, 156] width 80 height 18
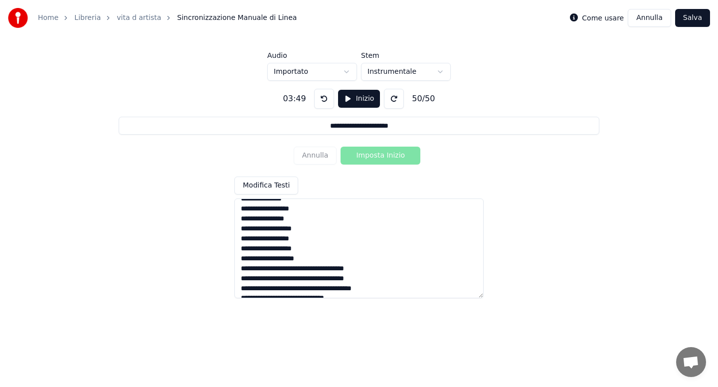
click at [694, 16] on button "Salva" at bounding box center [692, 18] width 35 height 18
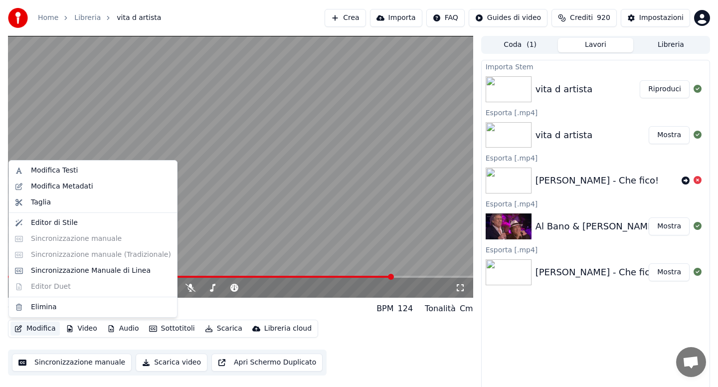
click at [36, 333] on button "Modifica" at bounding box center [34, 329] width 49 height 14
click at [67, 182] on div "Modifica Metadati" at bounding box center [62, 187] width 62 height 10
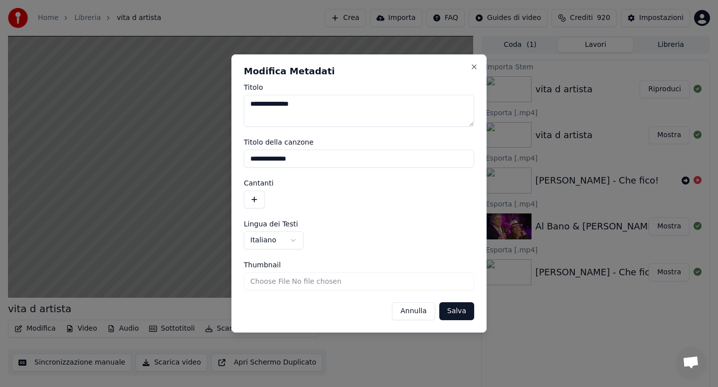
click at [309, 104] on textarea "**********" at bounding box center [359, 111] width 230 height 32
type textarea "**********"
click at [454, 308] on button "Salva" at bounding box center [456, 311] width 35 height 18
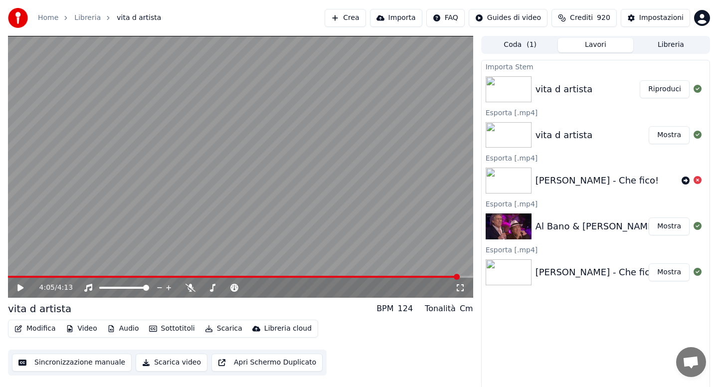
click at [230, 329] on button "Scarica" at bounding box center [223, 329] width 45 height 14
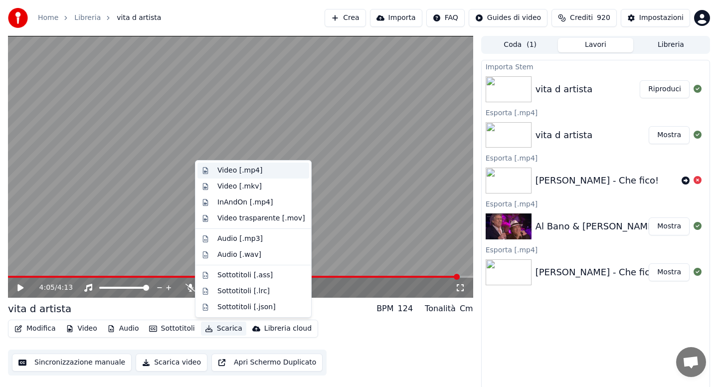
click at [244, 171] on div "Video [.mp4]" at bounding box center [239, 171] width 45 height 10
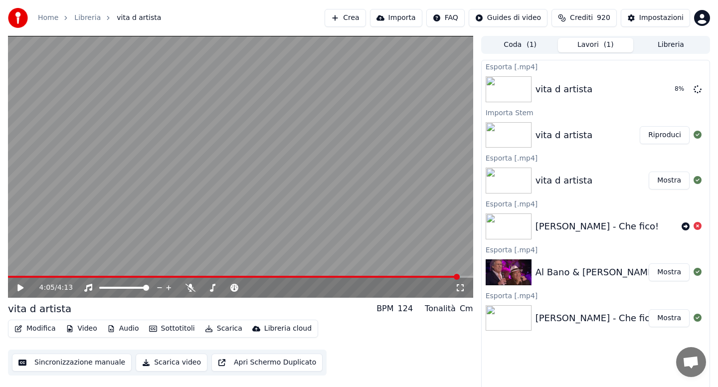
click at [10, 277] on span at bounding box center [234, 277] width 452 height 2
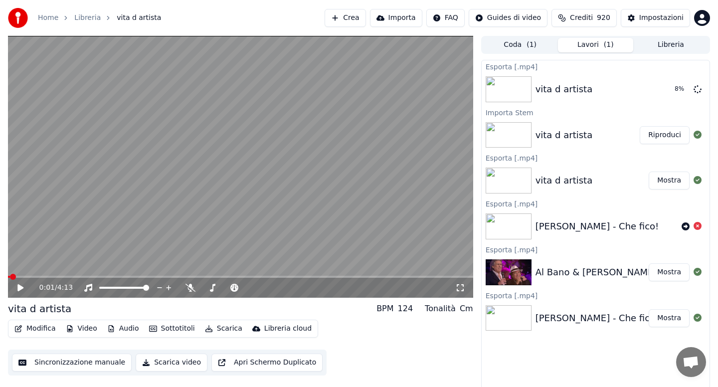
click at [19, 291] on icon at bounding box center [27, 288] width 23 height 8
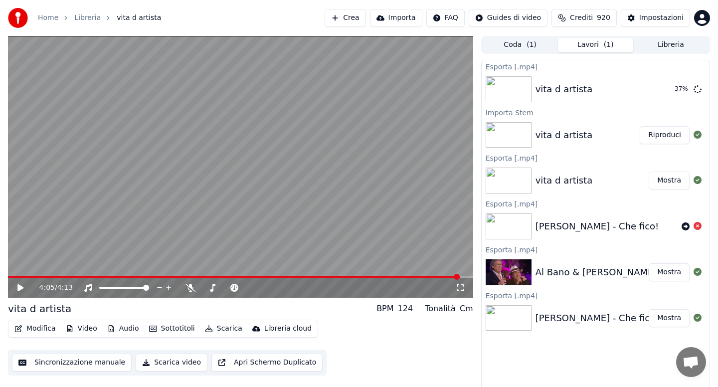
click at [666, 41] on button "Libreria" at bounding box center [670, 45] width 75 height 14
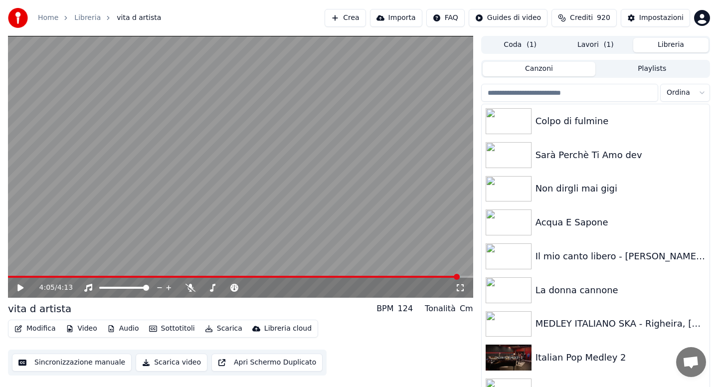
click at [557, 96] on input "search" at bounding box center [569, 93] width 177 height 18
click at [561, 265] on div "Il mio canto libero - [PERSON_NAME] Vs 4 Non Blondes - [PERSON_NAME] mashup 2023" at bounding box center [596, 256] width 228 height 34
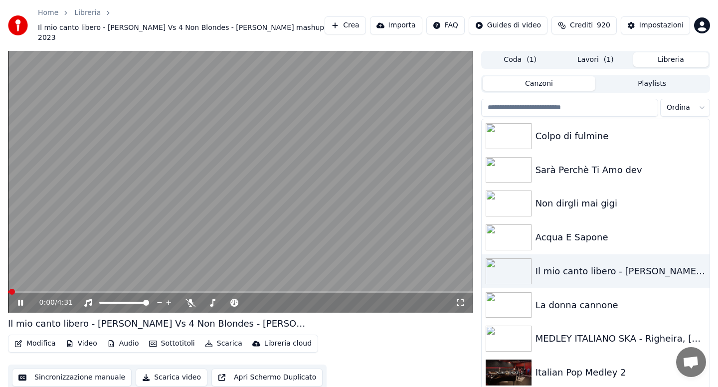
click at [48, 291] on span at bounding box center [240, 292] width 465 height 2
click at [92, 291] on span at bounding box center [240, 292] width 465 height 2
click at [123, 291] on span at bounding box center [240, 292] width 465 height 2
click at [189, 289] on span at bounding box center [190, 286] width 5 height 5
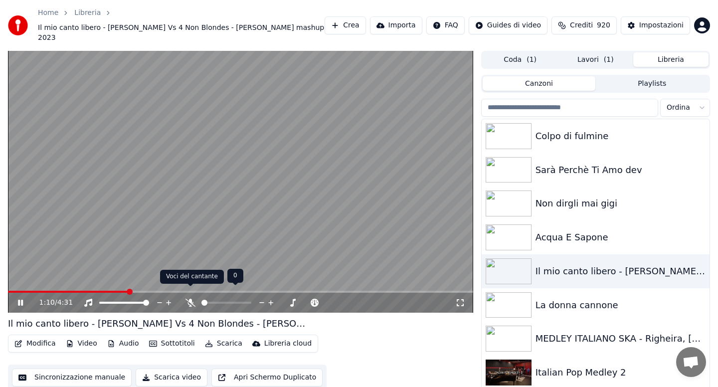
click at [189, 299] on icon at bounding box center [190, 303] width 10 height 8
click at [99, 291] on span at bounding box center [68, 292] width 120 height 2
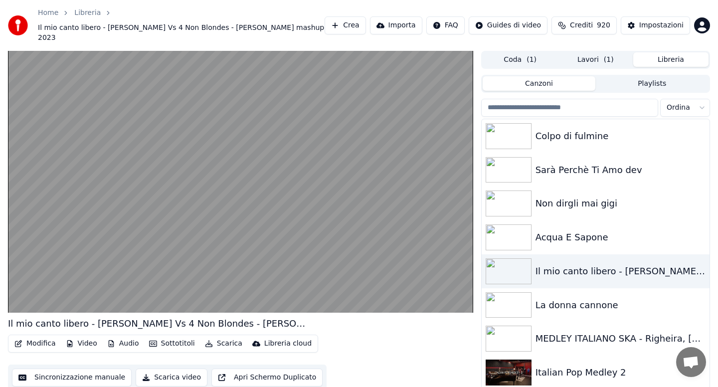
click at [224, 337] on button "Scarica" at bounding box center [223, 344] width 45 height 14
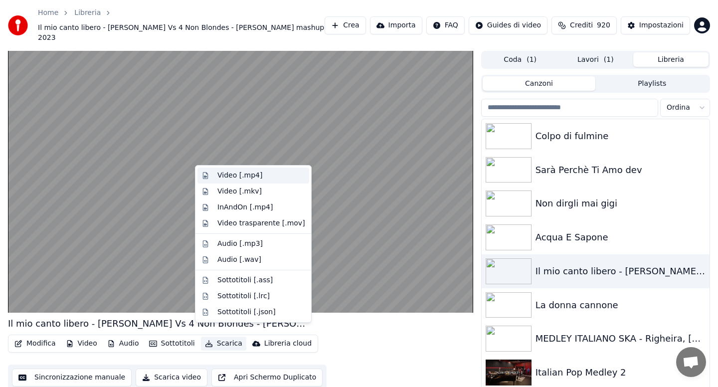
click at [228, 176] on div "Video [.mp4]" at bounding box center [239, 176] width 45 height 10
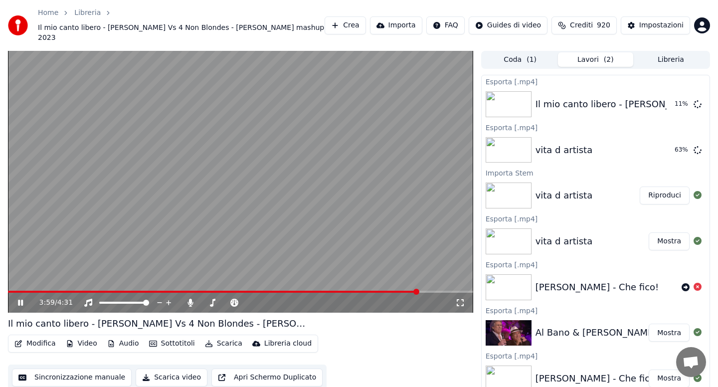
click at [22, 300] on icon at bounding box center [20, 303] width 5 height 6
click at [666, 97] on button "Mostra" at bounding box center [669, 104] width 41 height 18
click at [665, 52] on button "Libreria" at bounding box center [670, 59] width 75 height 14
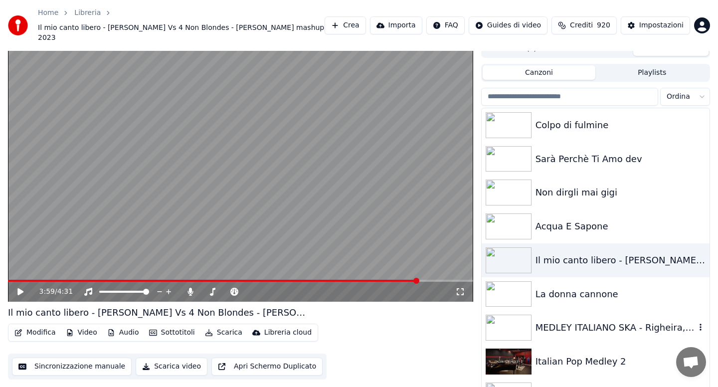
scroll to position [12, 0]
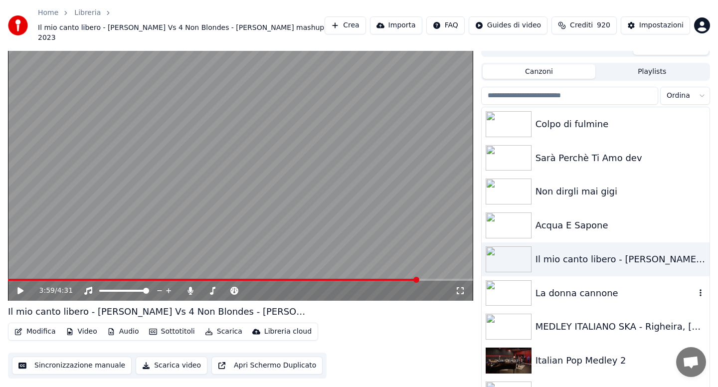
click at [587, 294] on div "La donna cannone" at bounding box center [596, 293] width 228 height 34
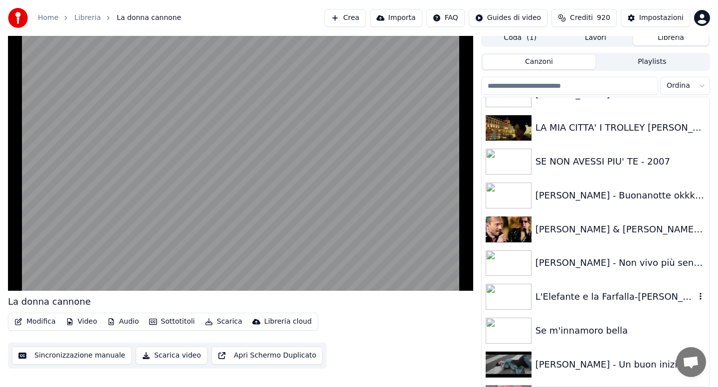
scroll to position [3131, 0]
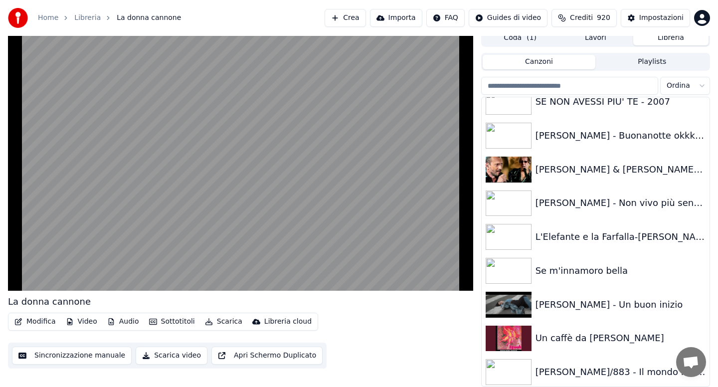
click at [28, 324] on button "Modifica" at bounding box center [34, 322] width 49 height 14
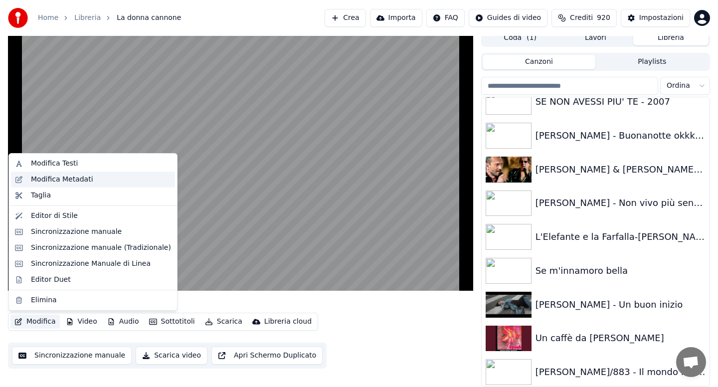
click at [61, 177] on div "Modifica Metadati" at bounding box center [62, 180] width 62 height 10
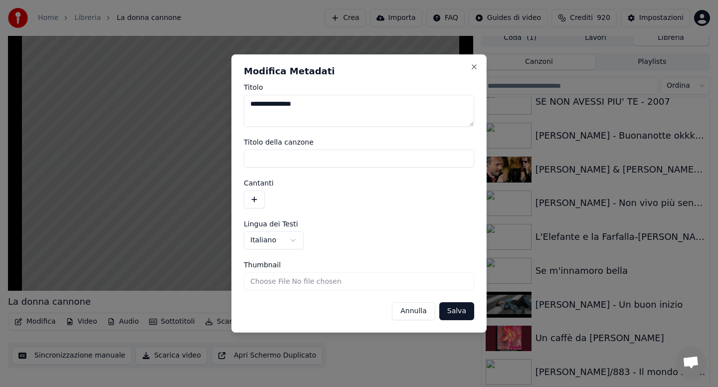
click at [323, 103] on textarea "**********" at bounding box center [359, 111] width 230 height 32
type textarea "**********"
click at [455, 318] on button "Salva" at bounding box center [456, 311] width 35 height 18
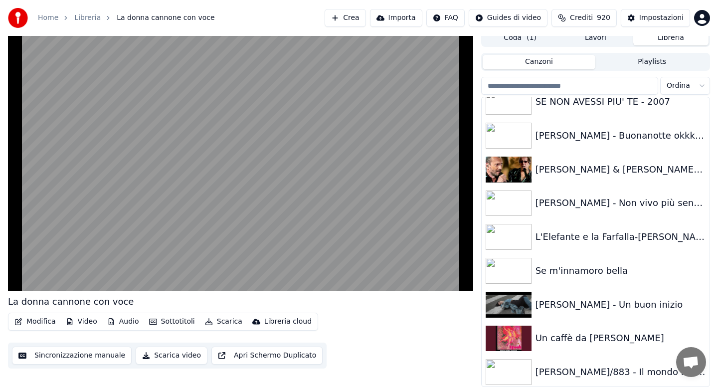
click at [226, 326] on button "Scarica" at bounding box center [223, 322] width 45 height 14
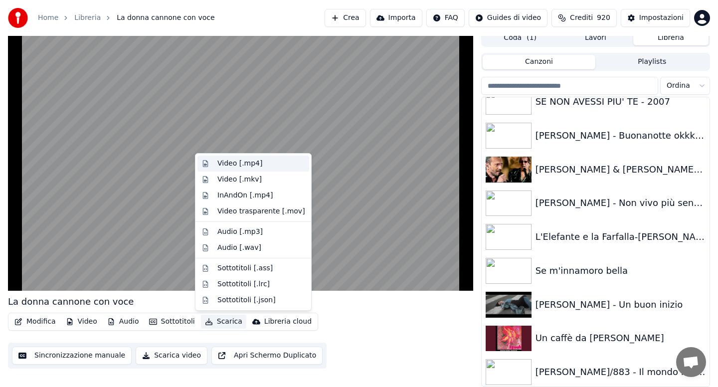
click at [229, 168] on div "Video [.mp4]" at bounding box center [239, 164] width 45 height 10
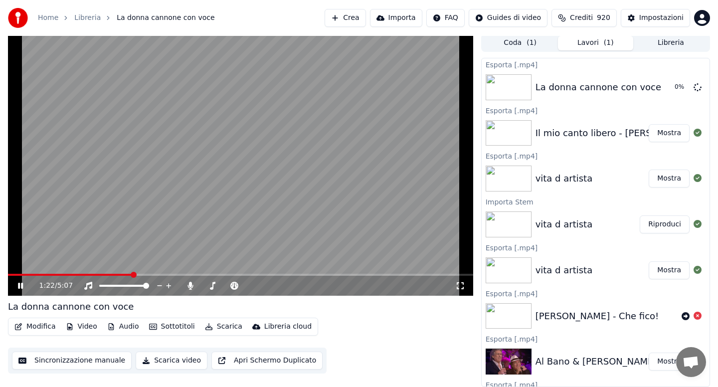
click at [673, 43] on button "Libreria" at bounding box center [670, 43] width 75 height 14
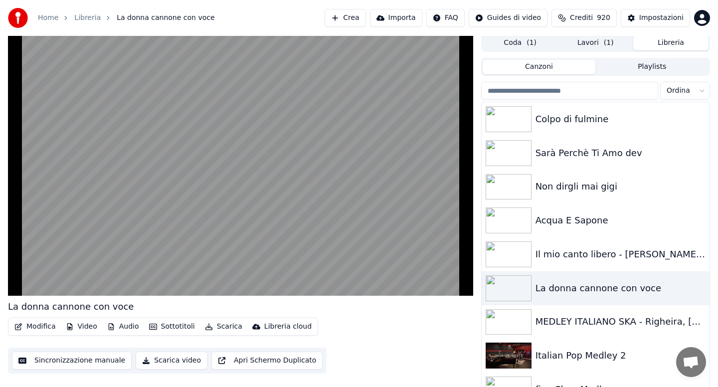
click at [573, 93] on input "search" at bounding box center [569, 91] width 177 height 18
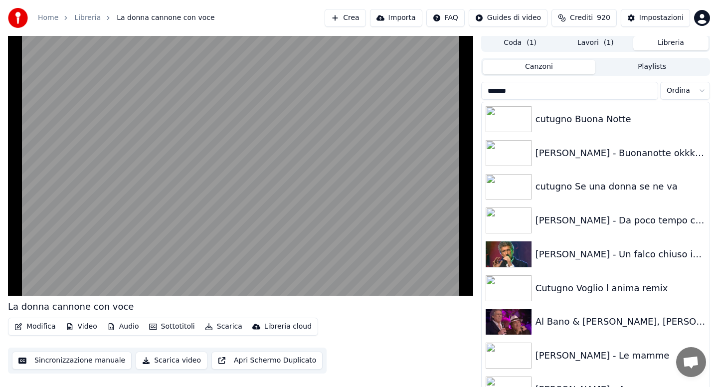
type input "*******"
click at [576, 356] on div "[PERSON_NAME] - Le mamme" at bounding box center [616, 356] width 160 height 14
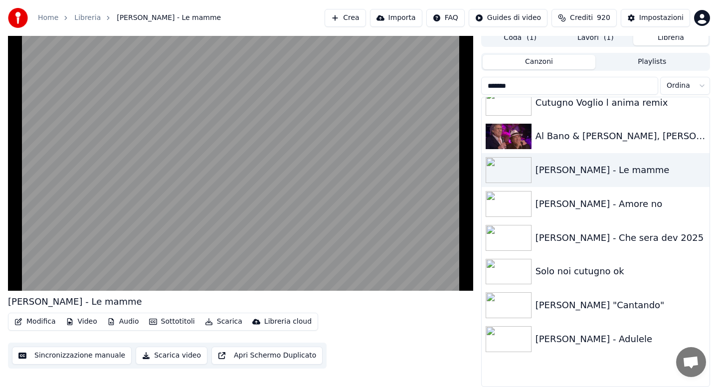
scroll to position [122, 0]
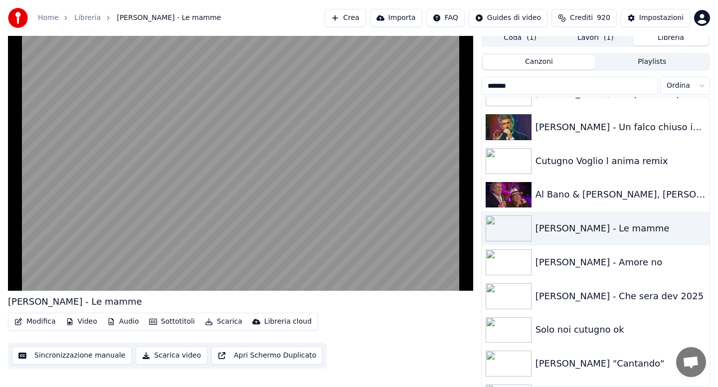
click at [206, 323] on icon "button" at bounding box center [209, 321] width 8 height 7
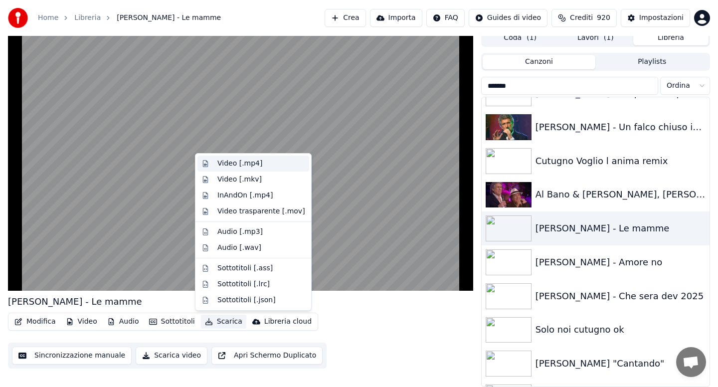
click at [236, 164] on div "Video [.mp4]" at bounding box center [239, 164] width 45 height 10
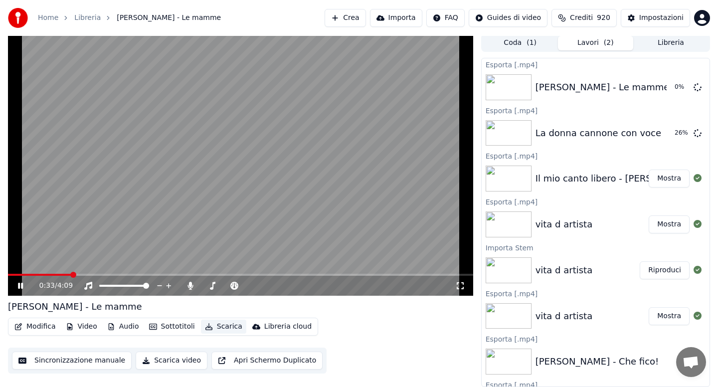
scroll to position [2, 0]
click at [698, 85] on body "Home Libreria [PERSON_NAME] - Le mamme Crea Importa FAQ Guides di video Crediti…" at bounding box center [359, 191] width 718 height 387
click at [41, 328] on button "Modifica" at bounding box center [34, 327] width 49 height 14
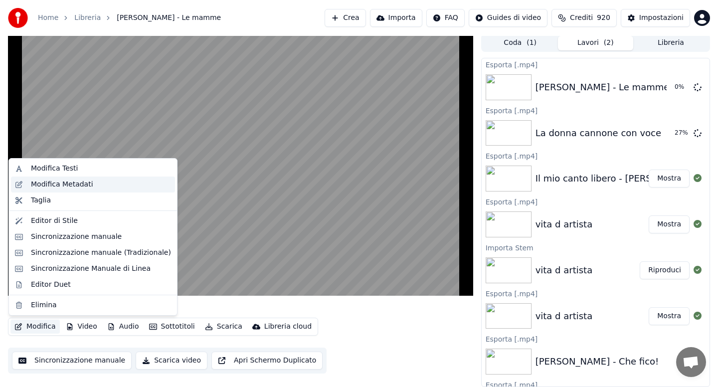
click at [59, 184] on div "Modifica Metadati" at bounding box center [62, 185] width 62 height 10
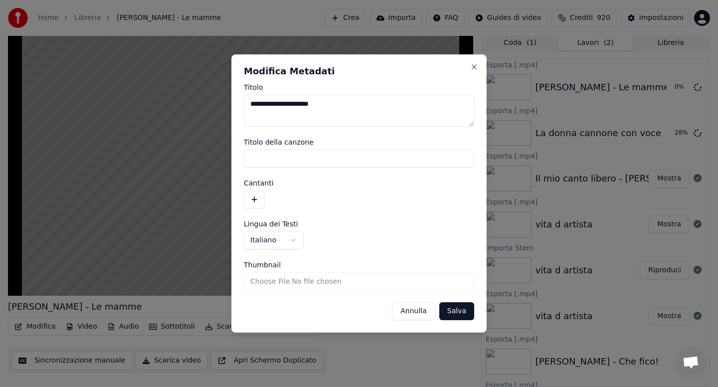
click at [360, 105] on textarea "**********" at bounding box center [359, 111] width 230 height 32
type textarea "**********"
click at [447, 315] on button "Salva" at bounding box center [456, 311] width 35 height 18
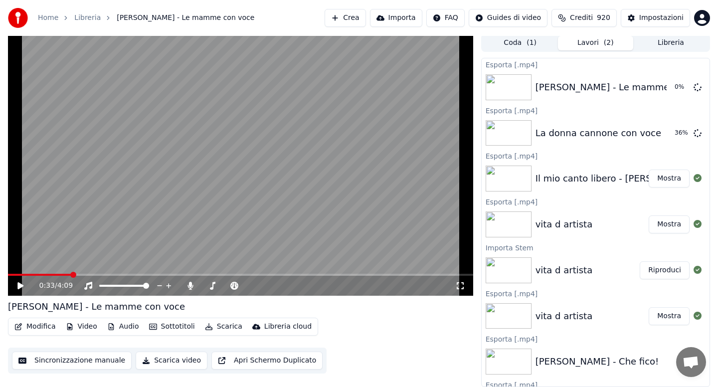
click at [214, 328] on button "Scarica" at bounding box center [223, 327] width 45 height 14
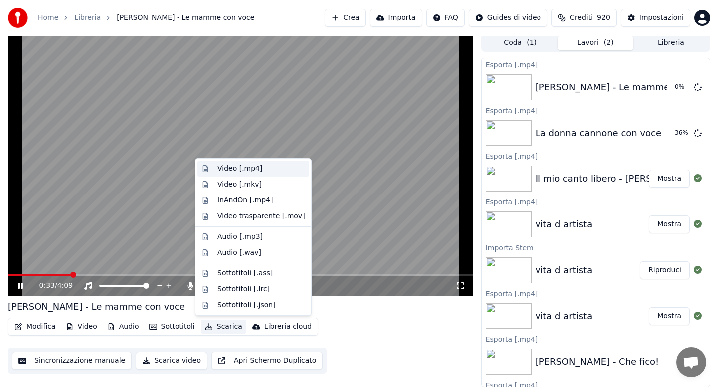
click at [225, 170] on div "Video [.mp4]" at bounding box center [239, 169] width 45 height 10
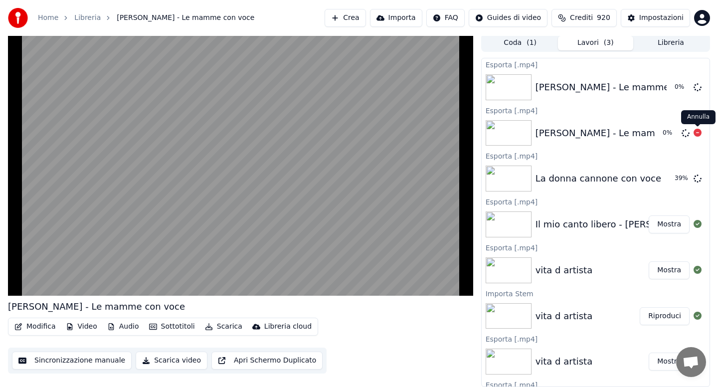
click at [700, 133] on icon at bounding box center [698, 133] width 8 height 8
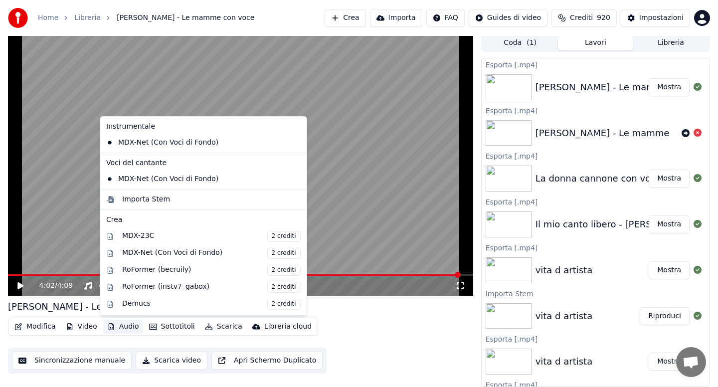
click at [121, 327] on button "Audio" at bounding box center [123, 327] width 40 height 14
click at [147, 197] on div "Importa Stem" at bounding box center [146, 199] width 48 height 10
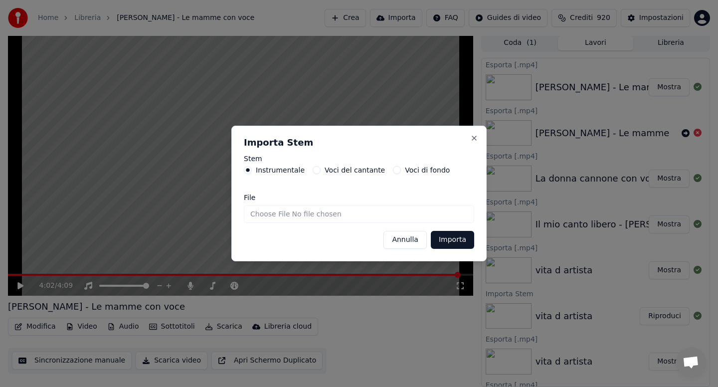
click at [259, 214] on input "File" at bounding box center [359, 214] width 230 height 18
type input "**********"
click at [446, 240] on button "Importa" at bounding box center [452, 240] width 43 height 18
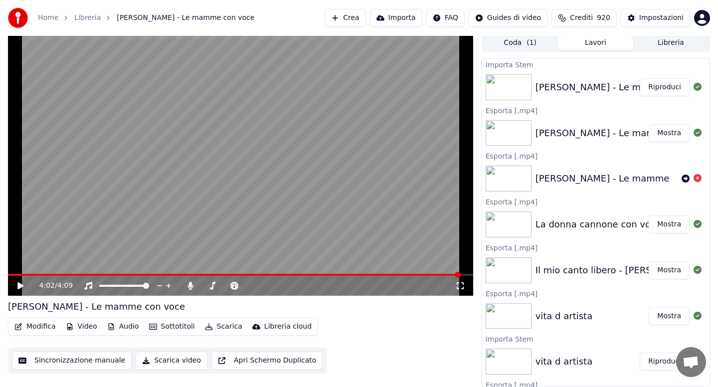
click at [41, 330] on button "Modifica" at bounding box center [34, 327] width 49 height 14
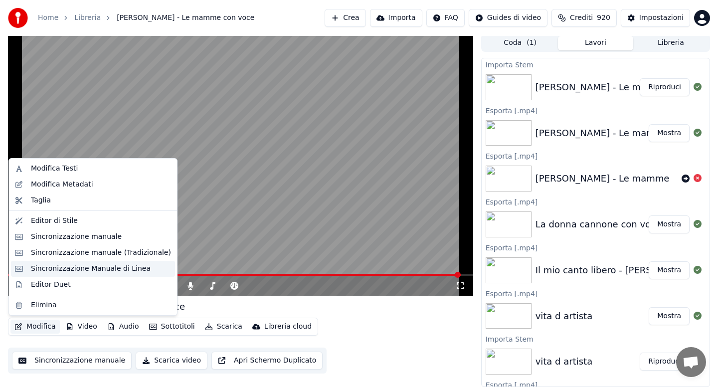
click at [68, 265] on div "Sincronizzazione Manuale di Linea" at bounding box center [91, 269] width 120 height 10
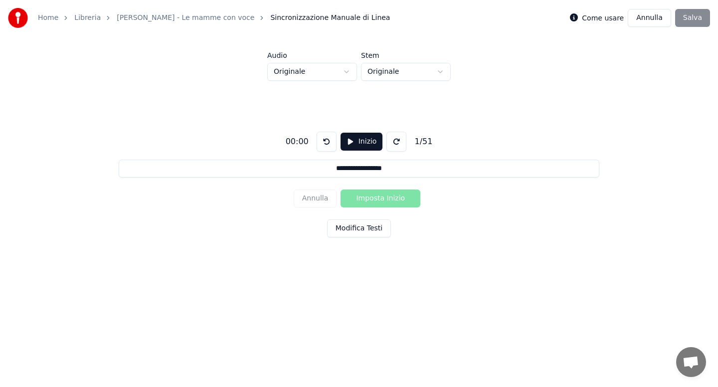
click at [356, 225] on button "Modifica Testi" at bounding box center [359, 228] width 64 height 18
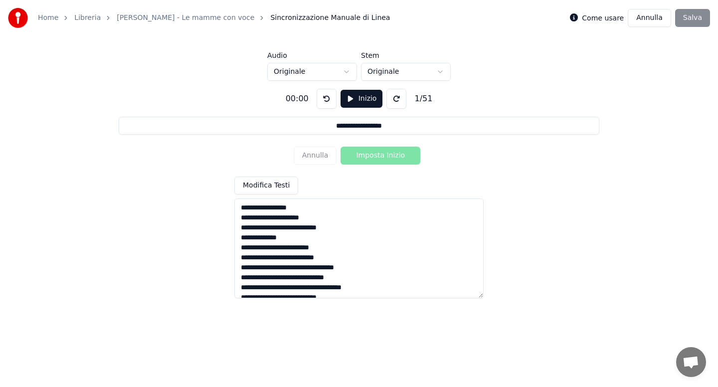
click at [345, 215] on textarea at bounding box center [358, 248] width 249 height 100
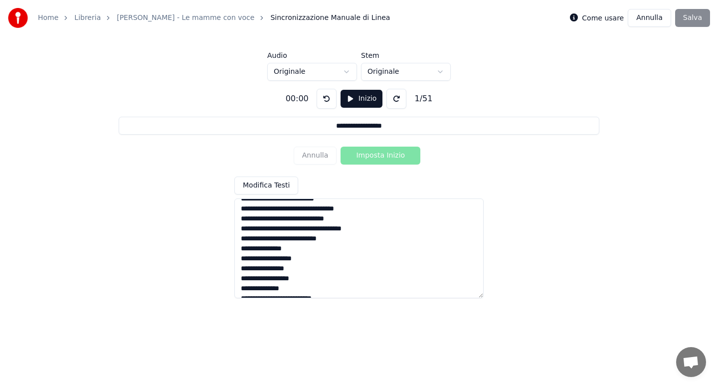
scroll to position [54, 0]
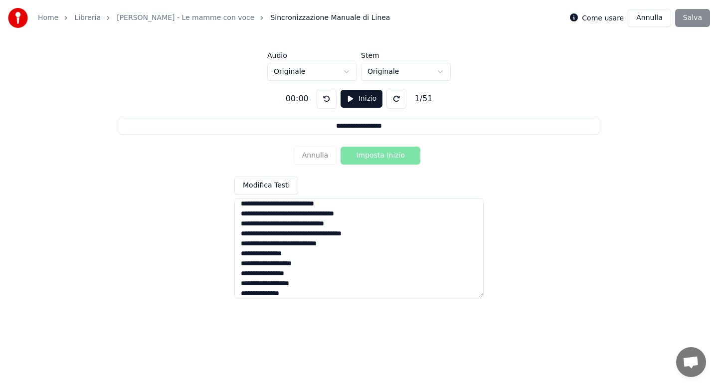
click at [287, 234] on textarea at bounding box center [358, 248] width 249 height 100
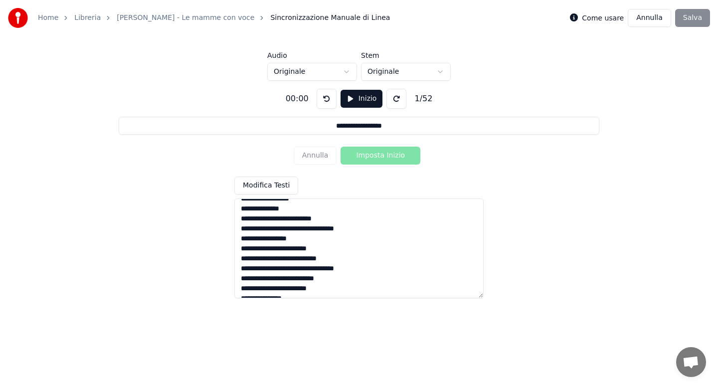
click at [258, 238] on textarea at bounding box center [358, 248] width 249 height 100
click at [355, 257] on textarea at bounding box center [358, 248] width 249 height 100
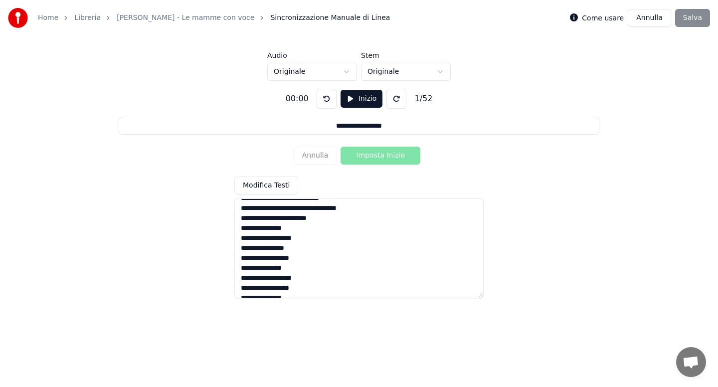
click at [308, 269] on textarea at bounding box center [358, 248] width 249 height 100
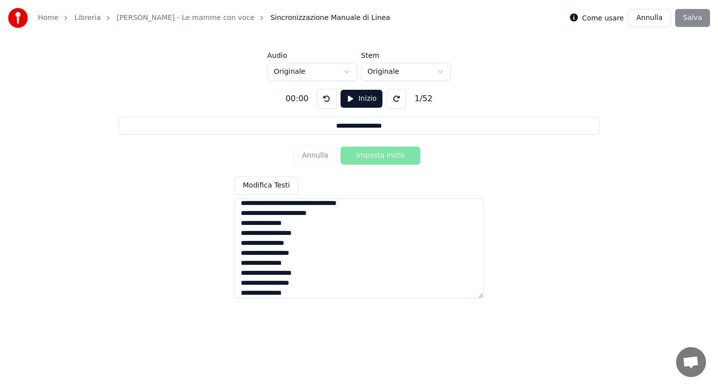
scroll to position [427, 0]
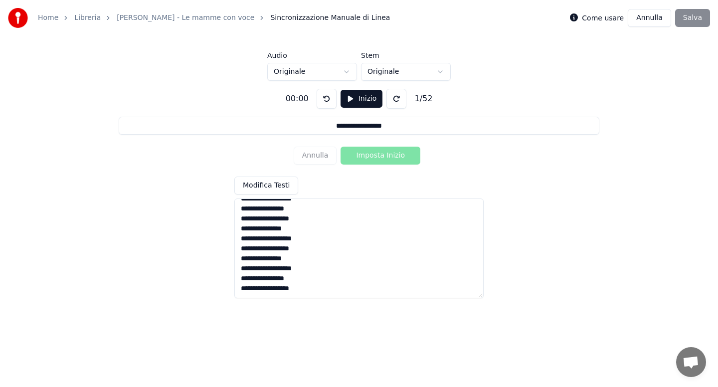
click at [318, 225] on textarea at bounding box center [358, 248] width 249 height 100
click at [306, 279] on textarea at bounding box center [358, 248] width 249 height 100
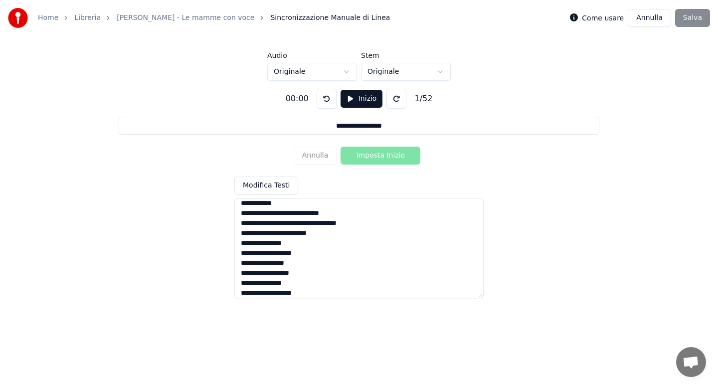
scroll to position [427, 0]
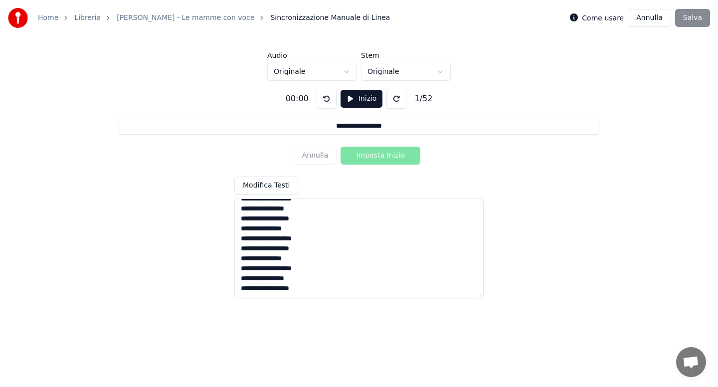
click at [319, 241] on textarea at bounding box center [358, 248] width 249 height 100
click at [309, 260] on textarea at bounding box center [358, 248] width 249 height 100
click at [319, 267] on textarea at bounding box center [358, 248] width 249 height 100
click at [312, 289] on textarea at bounding box center [358, 248] width 249 height 100
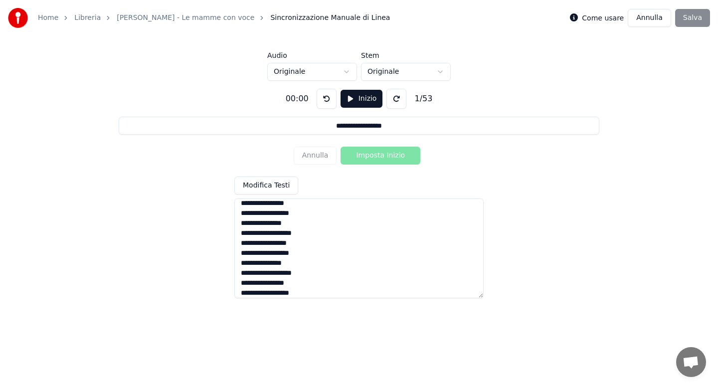
scroll to position [378, 0]
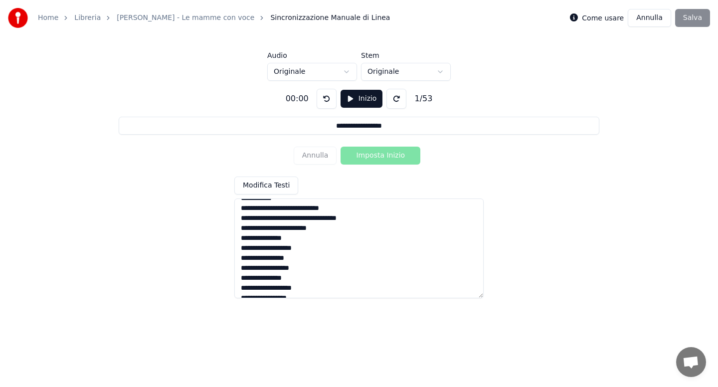
type textarea "**********"
click at [348, 71] on html "**********" at bounding box center [359, 150] width 718 height 300
click at [355, 99] on button "Inizio" at bounding box center [362, 99] width 42 height 18
click at [371, 159] on button "Imposta Inizio" at bounding box center [381, 156] width 80 height 18
click at [371, 159] on button "Imposta Fine" at bounding box center [381, 156] width 80 height 18
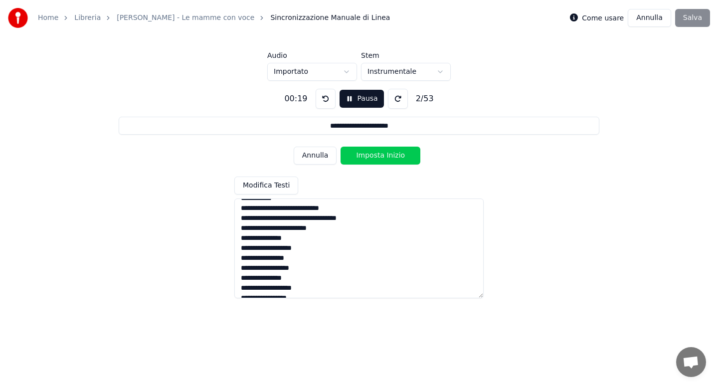
click at [371, 159] on button "Imposta Inizio" at bounding box center [381, 156] width 80 height 18
click at [371, 159] on button "Imposta Fine" at bounding box center [381, 156] width 80 height 18
click at [371, 159] on button "Imposta Inizio" at bounding box center [381, 156] width 80 height 18
click at [371, 159] on button "Imposta Fine" at bounding box center [381, 156] width 80 height 18
click at [371, 159] on button "Imposta Inizio" at bounding box center [381, 156] width 80 height 18
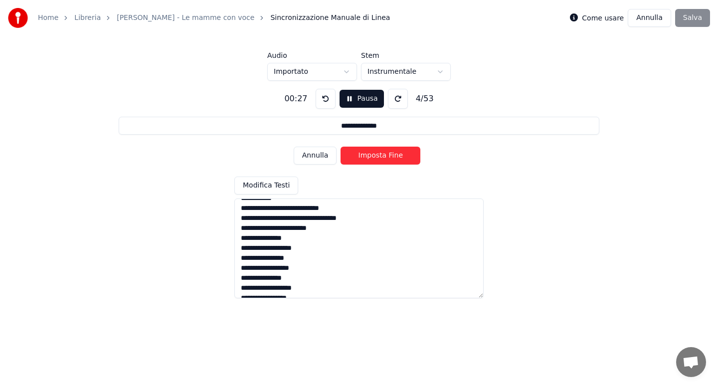
click at [371, 159] on button "Imposta Fine" at bounding box center [381, 156] width 80 height 18
click at [371, 159] on button "Imposta Inizio" at bounding box center [381, 156] width 80 height 18
click at [371, 159] on button "Imposta Fine" at bounding box center [381, 156] width 80 height 18
click at [371, 159] on button "Imposta Inizio" at bounding box center [381, 156] width 80 height 18
click at [371, 159] on button "Imposta Fine" at bounding box center [381, 156] width 80 height 18
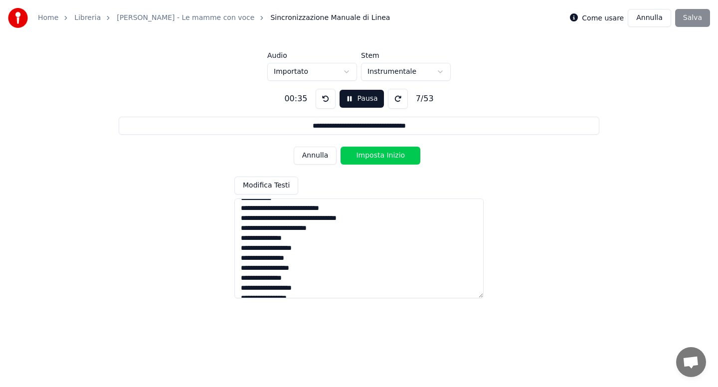
click at [371, 159] on button "Imposta Inizio" at bounding box center [381, 156] width 80 height 18
click at [371, 159] on button "Imposta Fine" at bounding box center [381, 156] width 80 height 18
click at [371, 159] on button "Imposta Inizio" at bounding box center [381, 156] width 80 height 18
click at [371, 159] on button "Imposta Fine" at bounding box center [381, 156] width 80 height 18
click at [371, 159] on button "Imposta Inizio" at bounding box center [381, 156] width 80 height 18
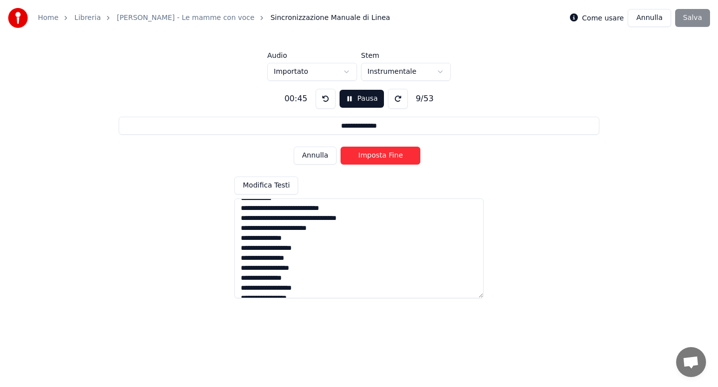
click at [371, 159] on button "Imposta Fine" at bounding box center [381, 156] width 80 height 18
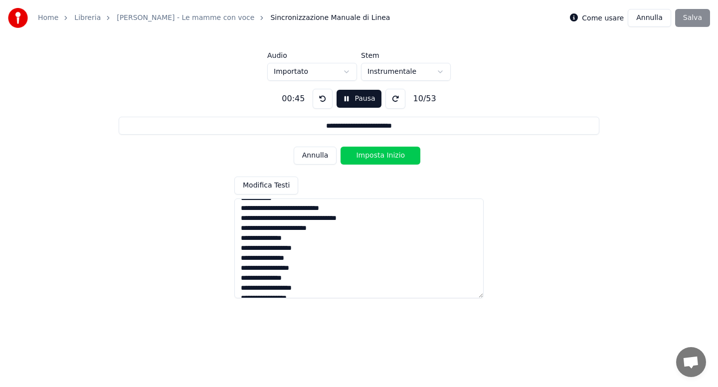
click at [371, 159] on button "Imposta Inizio" at bounding box center [381, 156] width 80 height 18
click at [371, 159] on button "Imposta Fine" at bounding box center [381, 156] width 80 height 18
click at [371, 159] on button "Imposta Inizio" at bounding box center [381, 156] width 80 height 18
click at [371, 159] on button "Imposta Fine" at bounding box center [381, 156] width 80 height 18
click at [371, 159] on button "Imposta Inizio" at bounding box center [381, 156] width 80 height 18
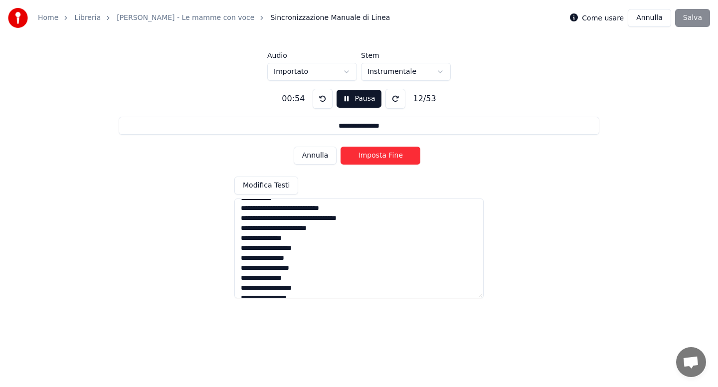
click at [371, 159] on button "Imposta Fine" at bounding box center [381, 156] width 80 height 18
click at [371, 159] on button "Imposta Inizio" at bounding box center [381, 156] width 80 height 18
click at [371, 159] on button "Imposta Fine" at bounding box center [381, 156] width 80 height 18
click at [371, 159] on button "Imposta Inizio" at bounding box center [381, 156] width 80 height 18
click at [371, 159] on button "Imposta Fine" at bounding box center [381, 156] width 80 height 18
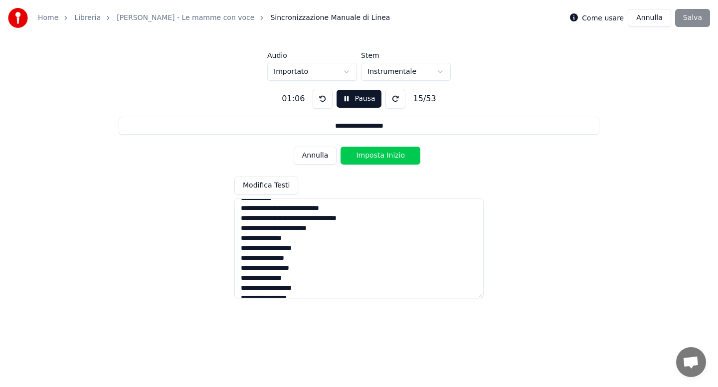
click at [371, 159] on button "Imposta Inizio" at bounding box center [381, 156] width 80 height 18
click at [371, 159] on button "Imposta Fine" at bounding box center [381, 156] width 80 height 18
click at [371, 159] on button "Imposta Inizio" at bounding box center [381, 156] width 80 height 18
click at [371, 159] on button "Imposta Fine" at bounding box center [381, 156] width 80 height 18
click at [371, 159] on button "Imposta Inizio" at bounding box center [381, 156] width 80 height 18
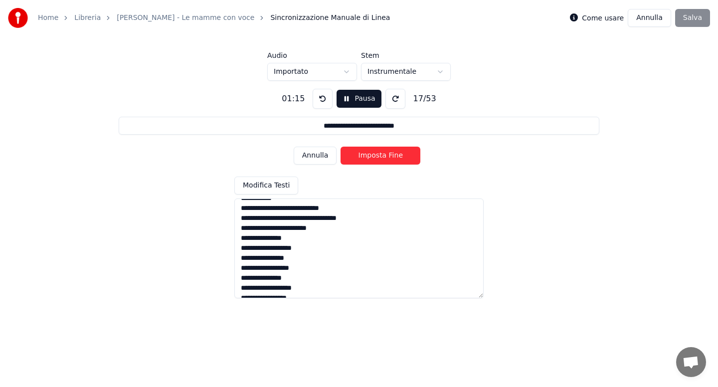
click at [371, 159] on button "Imposta Fine" at bounding box center [381, 156] width 80 height 18
click at [371, 159] on button "Imposta Inizio" at bounding box center [381, 156] width 80 height 18
click at [371, 159] on button "Imposta Fine" at bounding box center [381, 156] width 80 height 18
click at [371, 159] on button "Imposta Inizio" at bounding box center [381, 156] width 80 height 18
click at [371, 159] on button "Imposta Fine" at bounding box center [381, 156] width 80 height 18
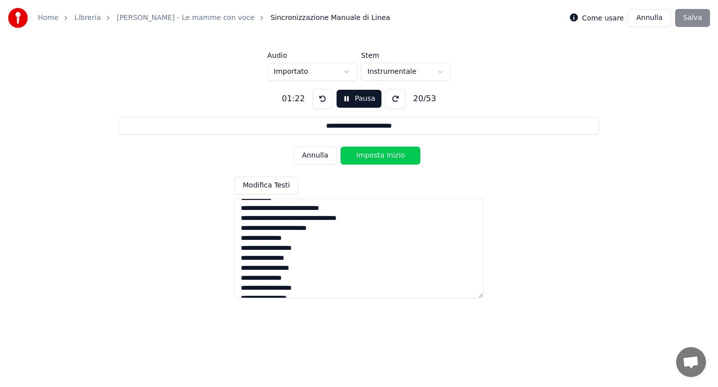
click at [371, 159] on button "Imposta Inizio" at bounding box center [381, 156] width 80 height 18
click at [371, 159] on button "Imposta Fine" at bounding box center [381, 156] width 80 height 18
click at [371, 159] on button "Imposta Inizio" at bounding box center [381, 156] width 80 height 18
click at [371, 159] on button "Imposta Fine" at bounding box center [381, 156] width 80 height 18
click at [371, 159] on button "Imposta Inizio" at bounding box center [381, 156] width 80 height 18
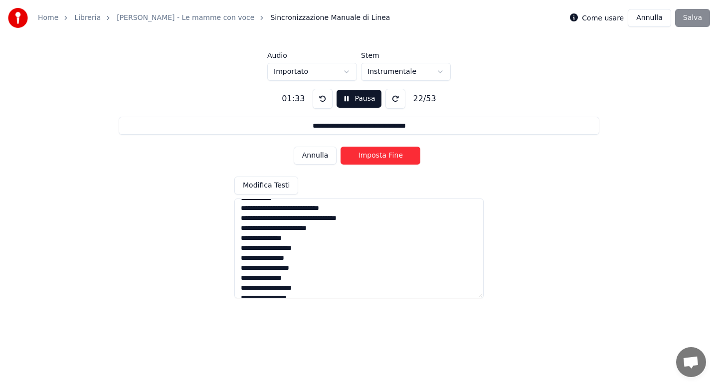
click at [371, 159] on button "Imposta Fine" at bounding box center [381, 156] width 80 height 18
click at [371, 159] on button "Imposta Inizio" at bounding box center [381, 156] width 80 height 18
click at [371, 159] on button "Imposta Fine" at bounding box center [381, 156] width 80 height 18
click at [371, 159] on button "Imposta Inizio" at bounding box center [381, 156] width 80 height 18
click at [371, 159] on button "Imposta Fine" at bounding box center [381, 156] width 80 height 18
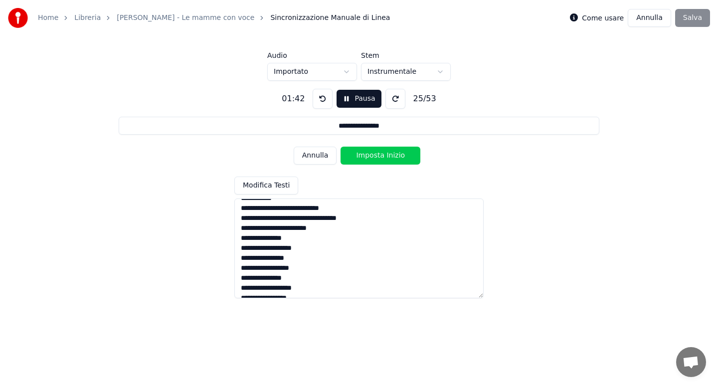
click at [371, 159] on button "Imposta Inizio" at bounding box center [381, 156] width 80 height 18
click at [371, 159] on button "Imposta Fine" at bounding box center [381, 156] width 80 height 18
click at [371, 159] on button "Imposta Inizio" at bounding box center [381, 156] width 80 height 18
click at [371, 159] on button "Imposta Fine" at bounding box center [381, 156] width 80 height 18
click at [371, 159] on button "Imposta Inizio" at bounding box center [381, 156] width 80 height 18
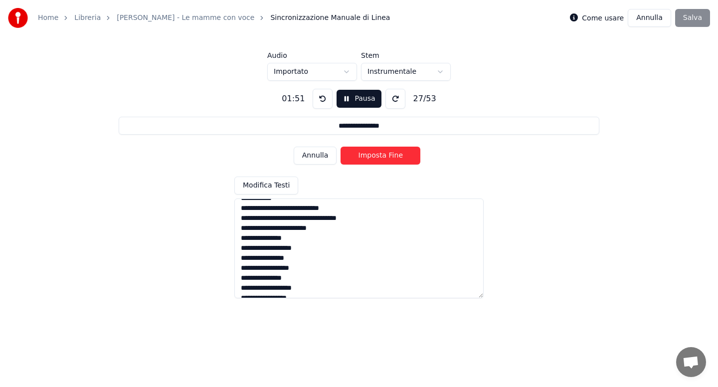
click at [371, 159] on button "Imposta Fine" at bounding box center [381, 156] width 80 height 18
click at [371, 159] on button "Imposta Inizio" at bounding box center [381, 156] width 80 height 18
click at [371, 159] on button "Imposta Fine" at bounding box center [381, 156] width 80 height 18
click at [371, 159] on button "Imposta Inizio" at bounding box center [381, 156] width 80 height 18
click at [371, 159] on button "Imposta Fine" at bounding box center [381, 156] width 80 height 18
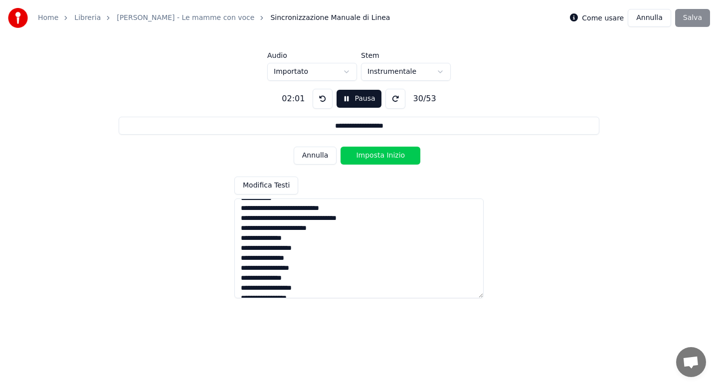
click at [371, 159] on button "Imposta Inizio" at bounding box center [381, 156] width 80 height 18
click at [371, 159] on button "Imposta Fine" at bounding box center [381, 156] width 80 height 18
click at [371, 159] on button "Imposta Inizio" at bounding box center [381, 156] width 80 height 18
click at [371, 159] on button "Imposta Fine" at bounding box center [381, 156] width 80 height 18
click at [371, 159] on button "Imposta Inizio" at bounding box center [381, 156] width 80 height 18
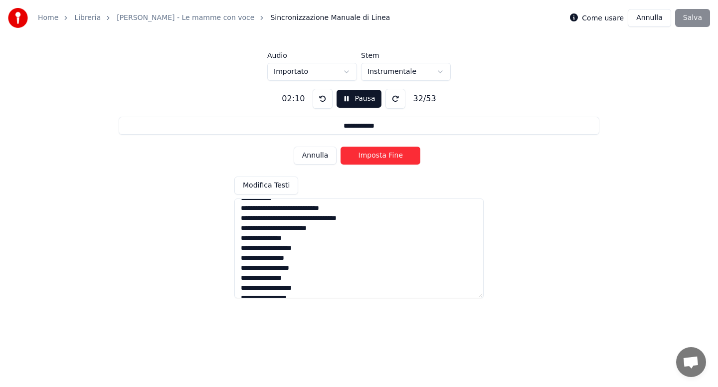
click at [371, 159] on button "Imposta Fine" at bounding box center [381, 156] width 80 height 18
click at [371, 159] on button "Imposta Inizio" at bounding box center [381, 156] width 80 height 18
click at [371, 159] on button "Imposta Fine" at bounding box center [381, 156] width 80 height 18
click at [371, 159] on button "Imposta Inizio" at bounding box center [381, 156] width 80 height 18
click at [371, 159] on button "Imposta Fine" at bounding box center [381, 156] width 80 height 18
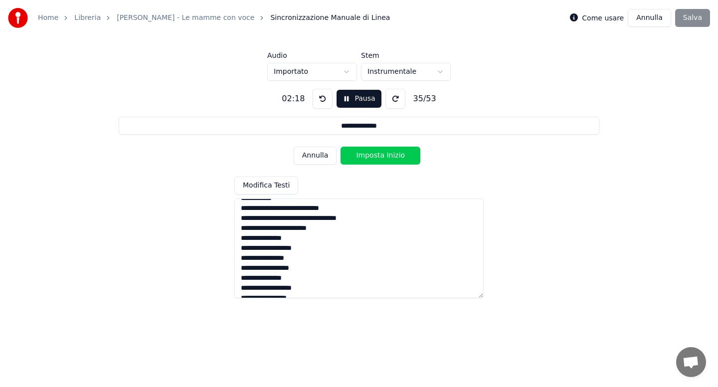
click at [371, 159] on button "Imposta Inizio" at bounding box center [381, 156] width 80 height 18
click at [371, 159] on button "Imposta Fine" at bounding box center [381, 156] width 80 height 18
click at [371, 159] on button "Imposta Inizio" at bounding box center [381, 156] width 80 height 18
click at [371, 159] on button "Imposta Fine" at bounding box center [381, 156] width 80 height 18
click at [371, 159] on button "Imposta Inizio" at bounding box center [381, 156] width 80 height 18
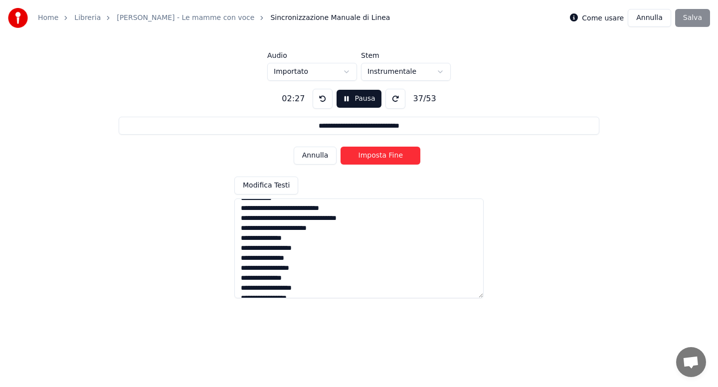
click at [371, 159] on button "Imposta Fine" at bounding box center [381, 156] width 80 height 18
click at [371, 159] on button "Imposta Inizio" at bounding box center [381, 156] width 80 height 18
click at [371, 159] on button "Imposta Fine" at bounding box center [381, 156] width 80 height 18
click at [371, 159] on button "Imposta Inizio" at bounding box center [381, 156] width 80 height 18
click at [371, 159] on button "Imposta Fine" at bounding box center [381, 156] width 80 height 18
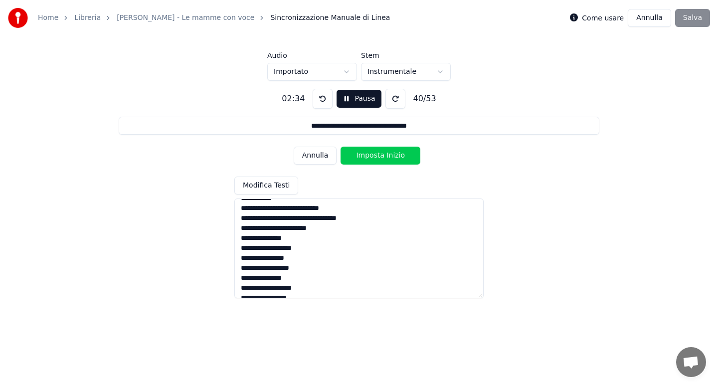
click at [371, 159] on button "Imposta Inizio" at bounding box center [381, 156] width 80 height 18
click at [371, 159] on button "Imposta Fine" at bounding box center [381, 156] width 80 height 18
click at [371, 159] on button "Imposta Inizio" at bounding box center [381, 156] width 80 height 18
click at [371, 159] on button "Imposta Fine" at bounding box center [381, 156] width 80 height 18
click at [371, 159] on button "Imposta Inizio" at bounding box center [381, 156] width 80 height 18
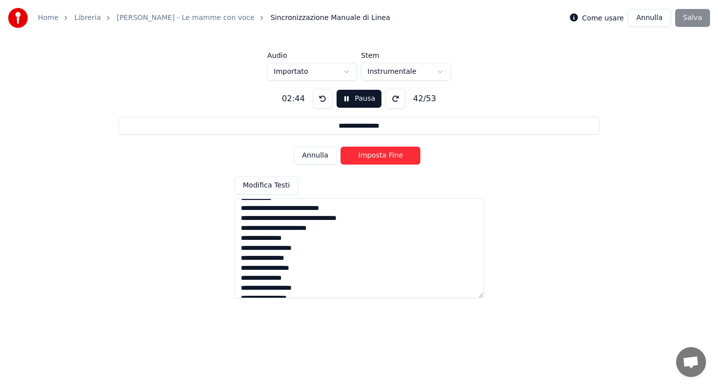
click at [371, 159] on button "Imposta Fine" at bounding box center [381, 156] width 80 height 18
click at [371, 159] on button "Imposta Inizio" at bounding box center [381, 156] width 80 height 18
click at [371, 159] on button "Imposta Fine" at bounding box center [381, 156] width 80 height 18
click at [371, 159] on button "Imposta Inizio" at bounding box center [381, 156] width 80 height 18
click at [371, 159] on button "Imposta Fine" at bounding box center [381, 156] width 80 height 18
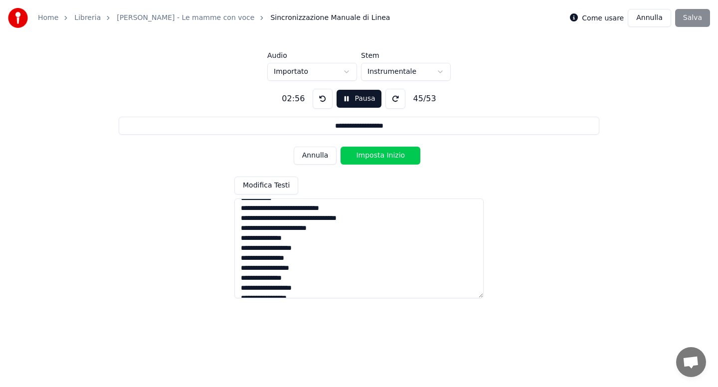
click at [371, 159] on button "Imposta Inizio" at bounding box center [381, 156] width 80 height 18
click at [371, 159] on button "Imposta Fine" at bounding box center [381, 156] width 80 height 18
click at [371, 159] on button "Imposta Inizio" at bounding box center [381, 156] width 80 height 18
click at [371, 159] on button "Imposta Fine" at bounding box center [381, 156] width 80 height 18
click at [371, 159] on button "Imposta Inizio" at bounding box center [381, 156] width 80 height 18
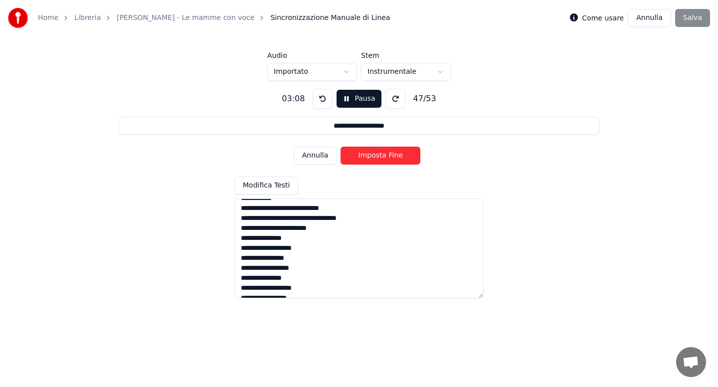
click at [371, 159] on button "Imposta Fine" at bounding box center [381, 156] width 80 height 18
click at [371, 159] on button "Imposta Inizio" at bounding box center [381, 156] width 80 height 18
click at [371, 159] on button "Imposta Fine" at bounding box center [381, 156] width 80 height 18
click at [371, 159] on button "Imposta Inizio" at bounding box center [381, 156] width 80 height 18
click at [371, 159] on button "Imposta Fine" at bounding box center [381, 156] width 80 height 18
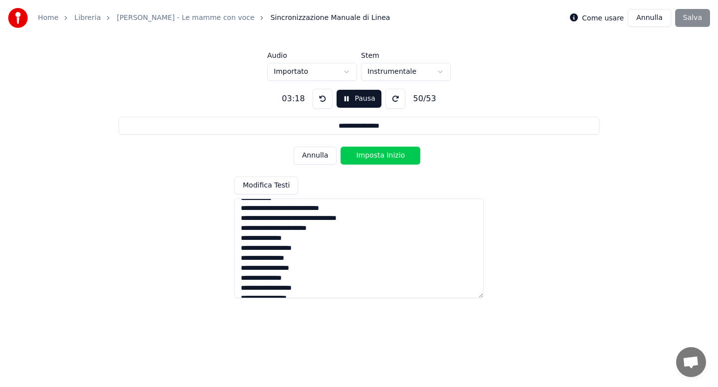
click at [371, 159] on button "Imposta Inizio" at bounding box center [381, 156] width 80 height 18
click at [371, 159] on button "Imposta Fine" at bounding box center [381, 156] width 80 height 18
click at [371, 159] on button "Imposta Inizio" at bounding box center [381, 156] width 80 height 18
click at [371, 159] on button "Imposta Fine" at bounding box center [381, 156] width 80 height 18
click at [371, 159] on button "Imposta Inizio" at bounding box center [381, 156] width 80 height 18
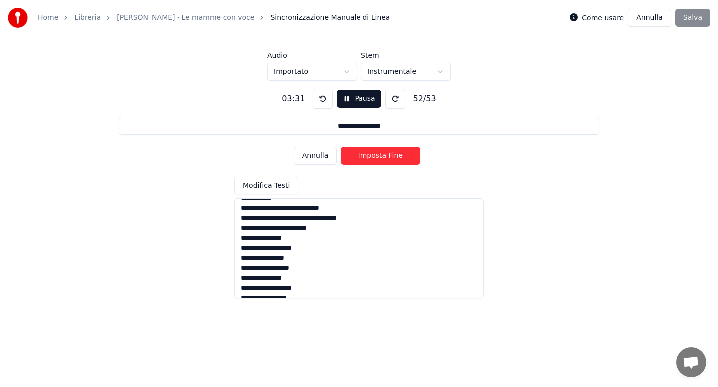
click at [371, 159] on button "Imposta Fine" at bounding box center [381, 156] width 80 height 18
type input "**********"
click at [371, 159] on button "Imposta Inizio" at bounding box center [381, 156] width 80 height 18
click at [371, 159] on button "Imposta Fine" at bounding box center [381, 156] width 80 height 18
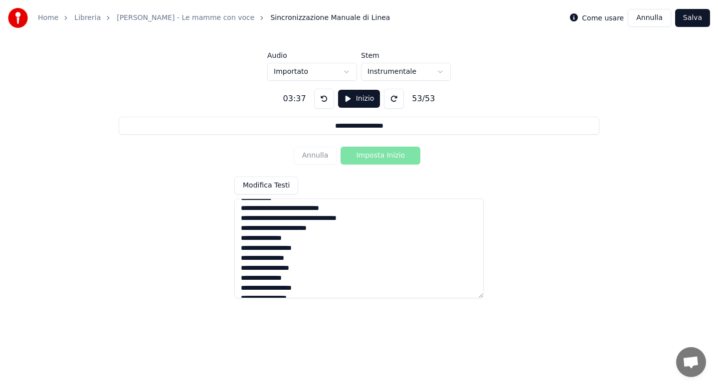
click at [685, 22] on button "Salva" at bounding box center [692, 18] width 35 height 18
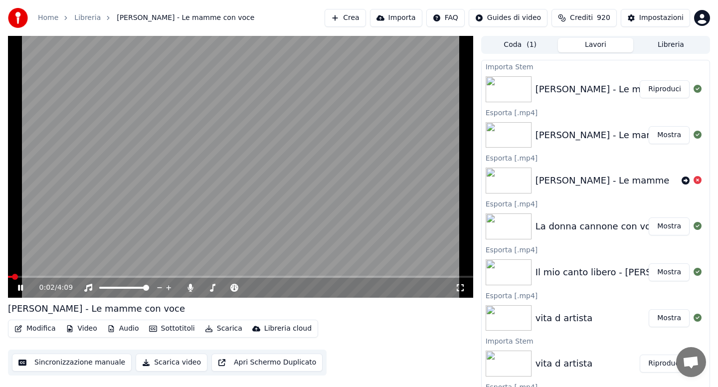
click at [122, 327] on button "Audio" at bounding box center [123, 329] width 40 height 14
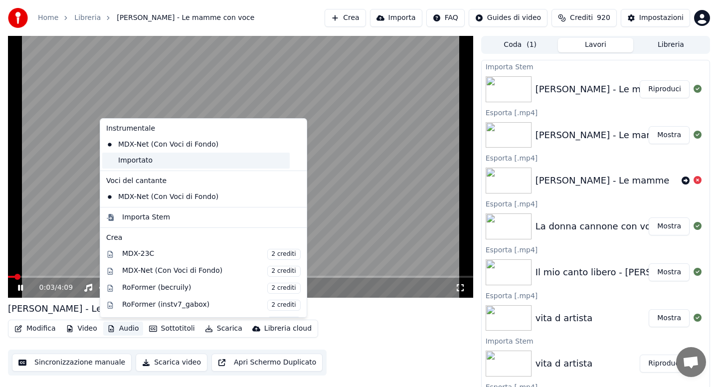
click at [144, 160] on div "Importato" at bounding box center [195, 161] width 187 height 16
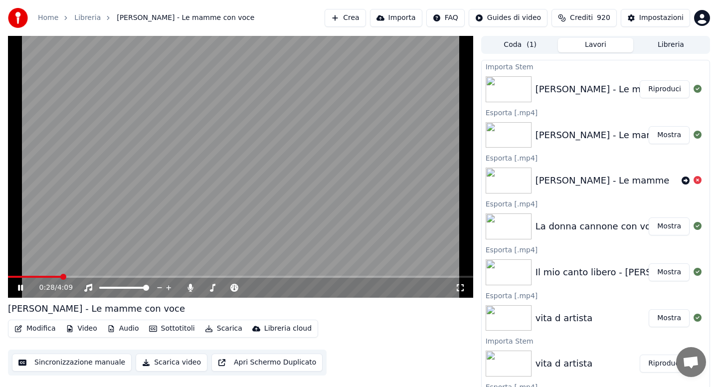
click at [11, 278] on div "0:28 / 4:09" at bounding box center [240, 288] width 465 height 20
click at [188, 287] on body "Home Libreria [PERSON_NAME] - Le mamme con voce Crea Importa FAQ Guides di vide…" at bounding box center [359, 193] width 718 height 387
click at [191, 289] on icon at bounding box center [190, 288] width 10 height 8
click at [11, 276] on span at bounding box center [39, 277] width 62 height 2
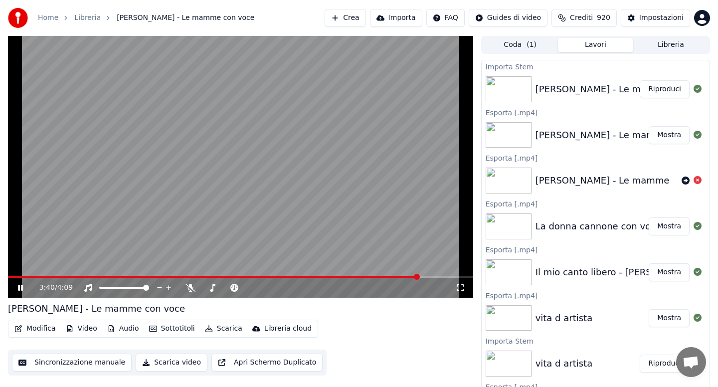
click at [11, 276] on span at bounding box center [213, 277] width 411 height 2
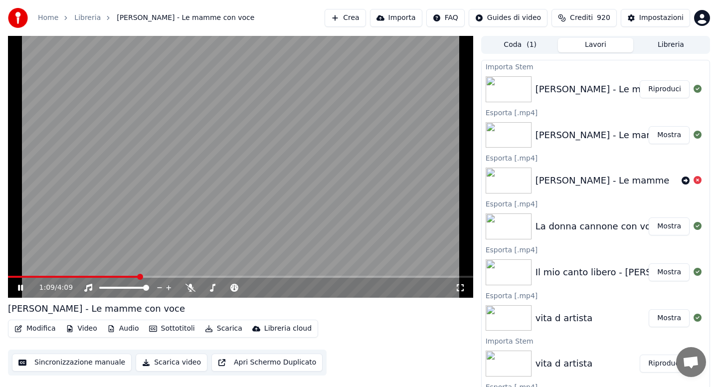
click at [120, 276] on span at bounding box center [73, 277] width 131 height 2
click at [102, 276] on span at bounding box center [67, 277] width 118 height 2
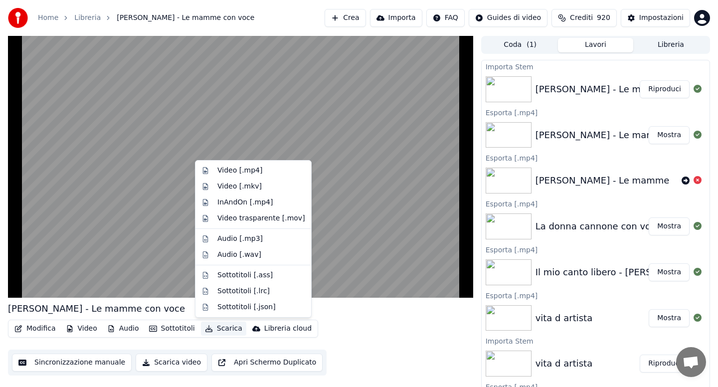
click at [220, 329] on button "Scarica" at bounding box center [223, 329] width 45 height 14
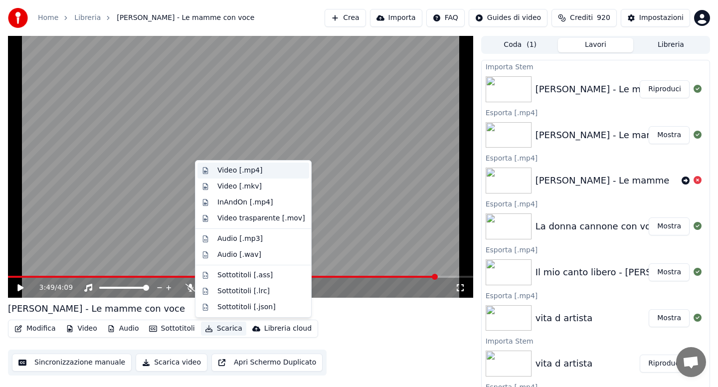
click at [235, 171] on div "Video [.mp4]" at bounding box center [239, 171] width 45 height 10
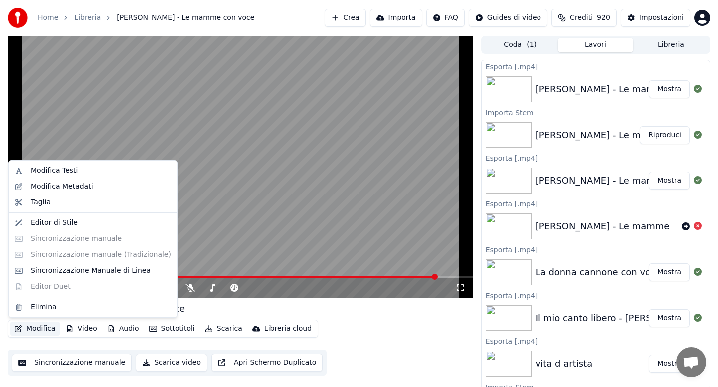
click at [40, 327] on button "Modifica" at bounding box center [34, 329] width 49 height 14
click at [57, 188] on div "Modifica Metadati" at bounding box center [62, 187] width 62 height 10
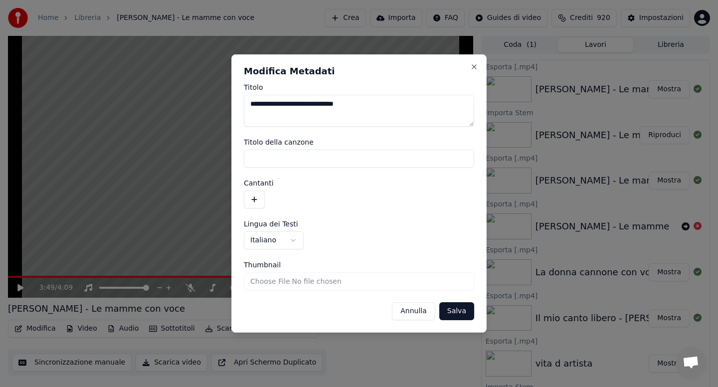
drag, startPoint x: 380, startPoint y: 104, endPoint x: 336, endPoint y: 105, distance: 43.9
click at [337, 105] on textarea "**********" at bounding box center [359, 111] width 230 height 32
drag, startPoint x: 299, startPoint y: 105, endPoint x: 243, endPoint y: 111, distance: 55.7
click at [244, 110] on textarea "**********" at bounding box center [359, 111] width 230 height 32
type textarea "*"
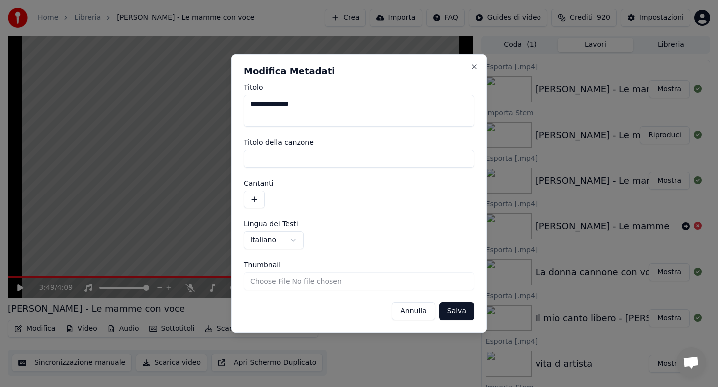
type textarea "**********"
click at [451, 309] on button "Salva" at bounding box center [456, 311] width 35 height 18
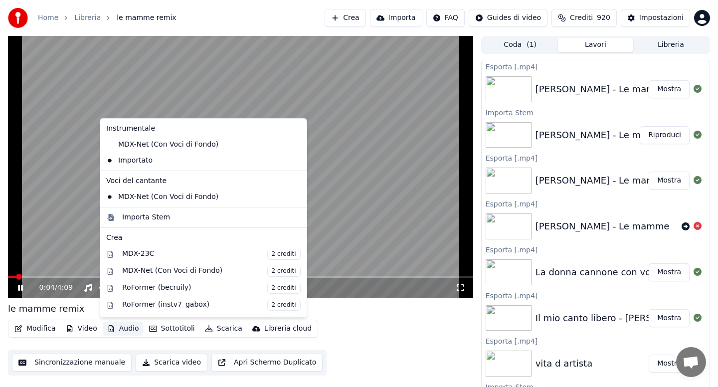
click at [115, 327] on button "Audio" at bounding box center [123, 329] width 40 height 14
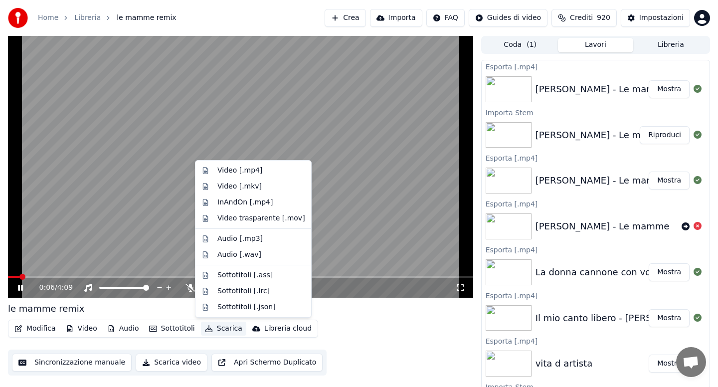
click at [317, 307] on div "le mamme remix" at bounding box center [240, 309] width 465 height 14
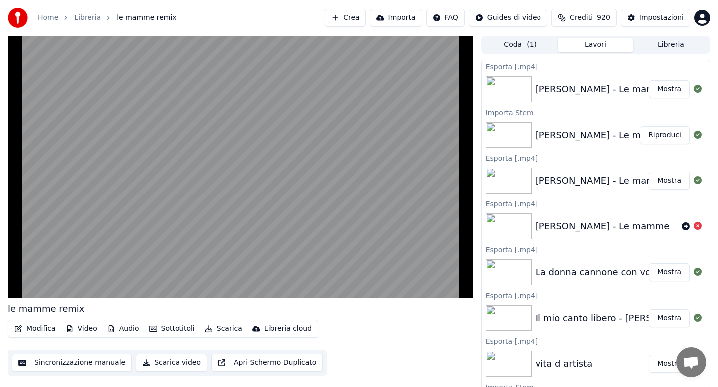
click at [217, 332] on button "Scarica" at bounding box center [223, 329] width 45 height 14
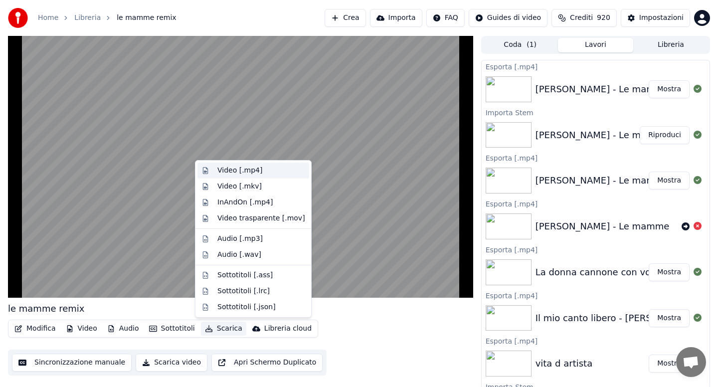
click at [242, 172] on div "Video [.mp4]" at bounding box center [239, 171] width 45 height 10
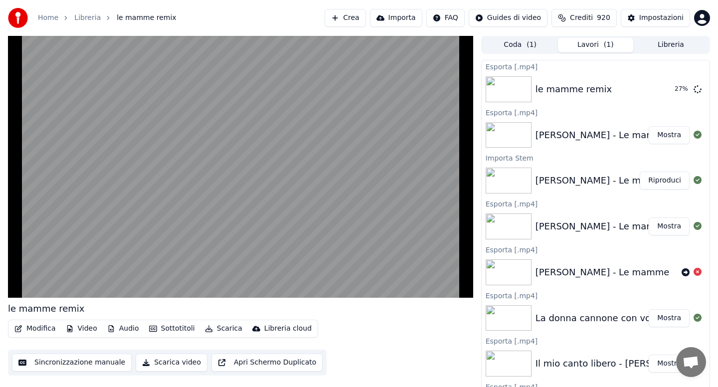
click at [21, 285] on video at bounding box center [240, 167] width 465 height 262
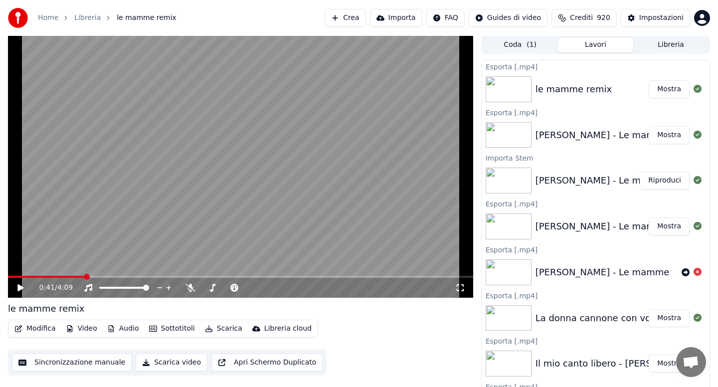
click at [48, 19] on link "Home" at bounding box center [48, 18] width 20 height 10
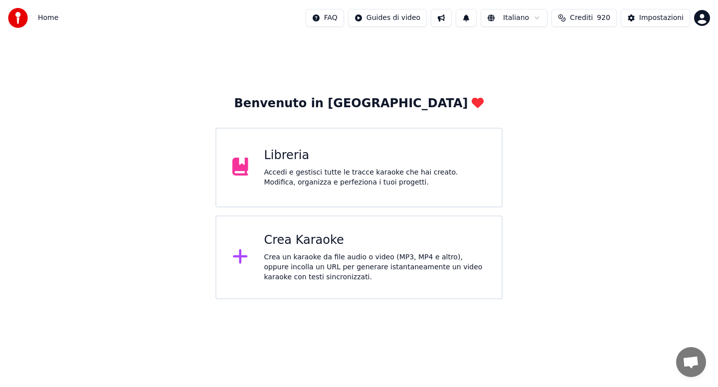
click at [329, 255] on div "Crea un karaoke da file audio o video (MP3, MP4 e altro), oppure incolla un URL…" at bounding box center [375, 267] width 222 height 30
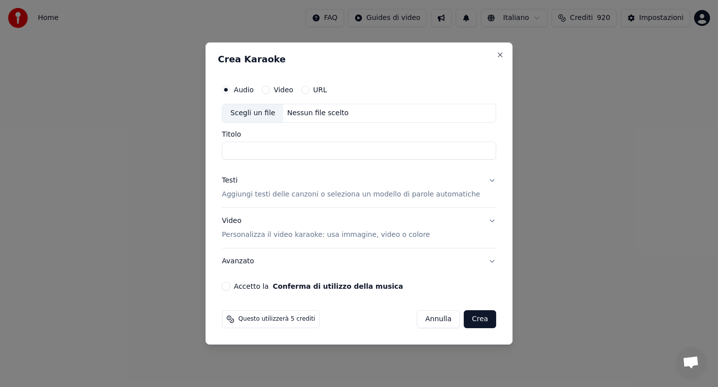
click at [309, 90] on button "URL" at bounding box center [305, 90] width 8 height 8
click at [478, 115] on button "button" at bounding box center [486, 112] width 20 height 18
type input "**********"
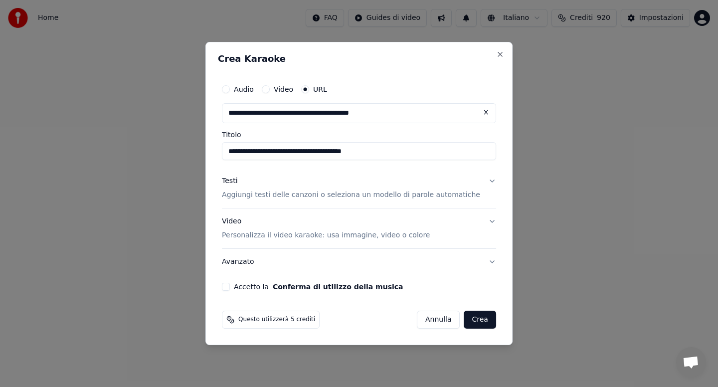
type input "**********"
click at [483, 182] on button "Testi Aggiungi testi delle canzoni o seleziona un modello di parole automatiche" at bounding box center [359, 188] width 274 height 40
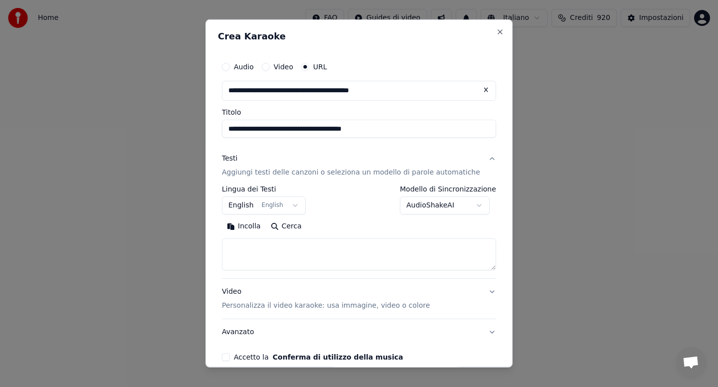
click at [251, 226] on button "Incolla" at bounding box center [244, 226] width 44 height 16
type textarea "**********"
click at [230, 357] on button "Accetto la Conferma di utilizzo della musica" at bounding box center [226, 357] width 8 height 8
click at [431, 328] on button "Avanzato" at bounding box center [359, 332] width 274 height 26
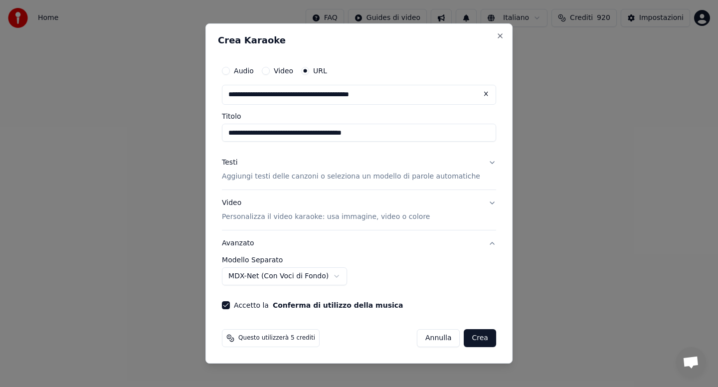
click at [470, 339] on button "Crea" at bounding box center [480, 338] width 32 height 18
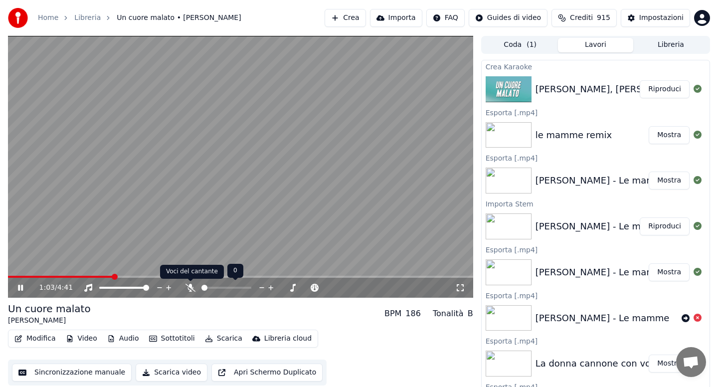
click at [190, 289] on icon at bounding box center [190, 288] width 10 height 8
click at [192, 286] on icon at bounding box center [190, 288] width 10 height 8
click at [191, 290] on icon at bounding box center [190, 288] width 10 height 8
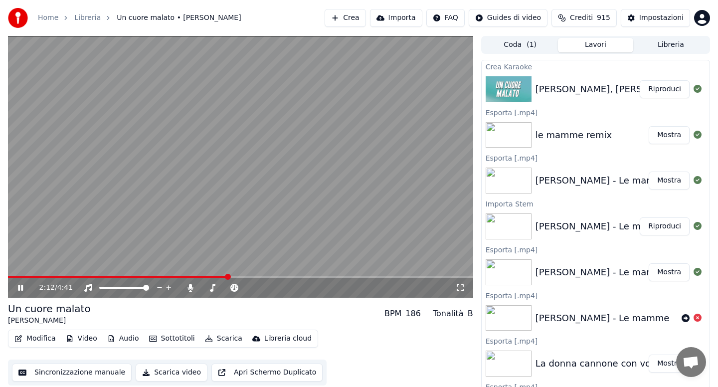
click at [183, 277] on span at bounding box center [118, 277] width 220 height 2
click at [227, 276] on span at bounding box center [129, 277] width 242 height 2
click at [188, 289] on icon at bounding box center [189, 288] width 5 height 8
click at [188, 289] on icon at bounding box center [190, 288] width 10 height 8
click at [188, 289] on icon at bounding box center [189, 288] width 5 height 8
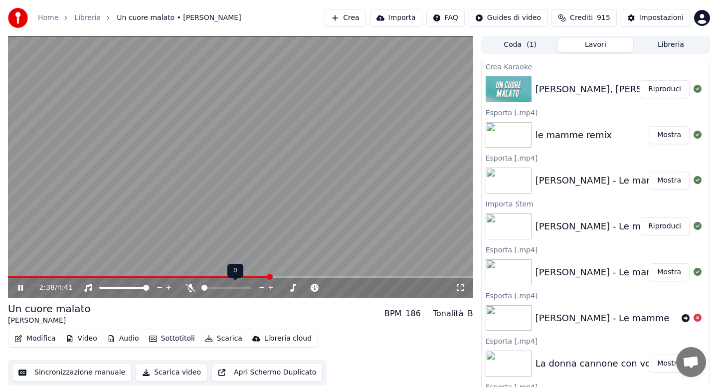
click at [188, 289] on icon at bounding box center [190, 288] width 10 height 8
click at [188, 289] on icon at bounding box center [189, 288] width 5 height 8
click at [188, 289] on icon at bounding box center [190, 288] width 10 height 8
click at [359, 277] on span at bounding box center [195, 277] width 374 height 2
click at [192, 287] on icon at bounding box center [189, 288] width 5 height 8
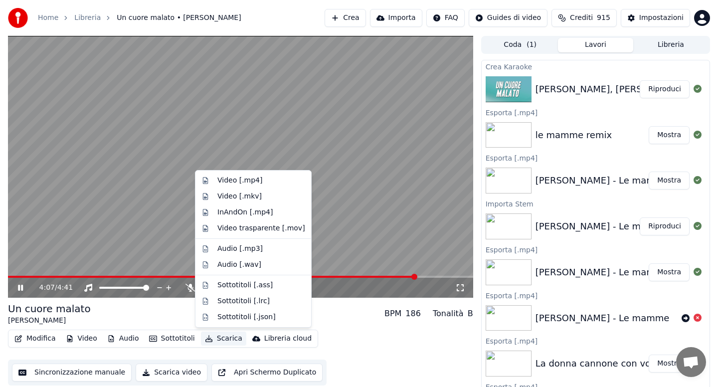
click at [224, 342] on button "Scarica" at bounding box center [223, 339] width 45 height 14
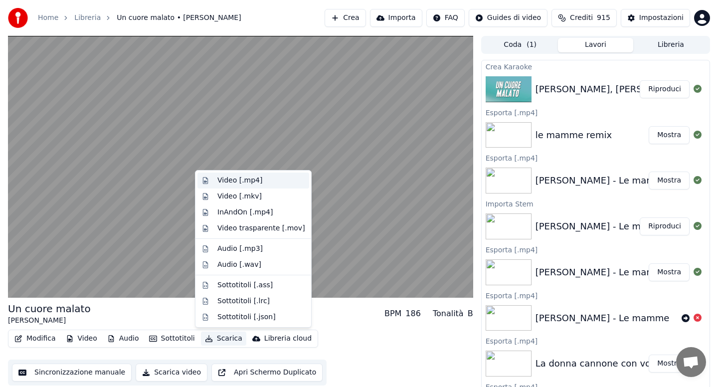
click at [226, 182] on div "Video [.mp4]" at bounding box center [239, 181] width 45 height 10
